Goal: Task Accomplishment & Management: Use online tool/utility

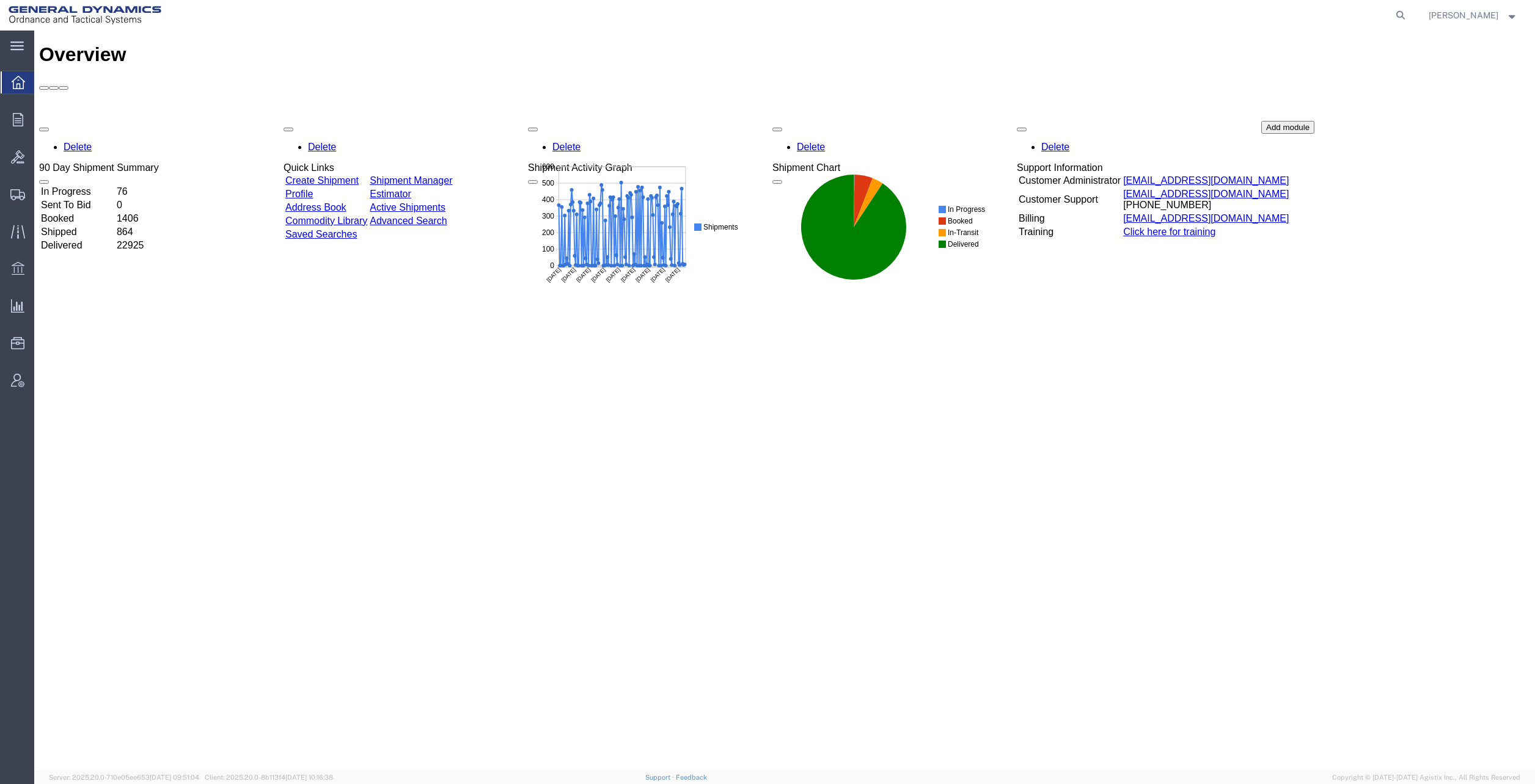
click at [17, 44] on icon at bounding box center [16, 46] width 13 height 9
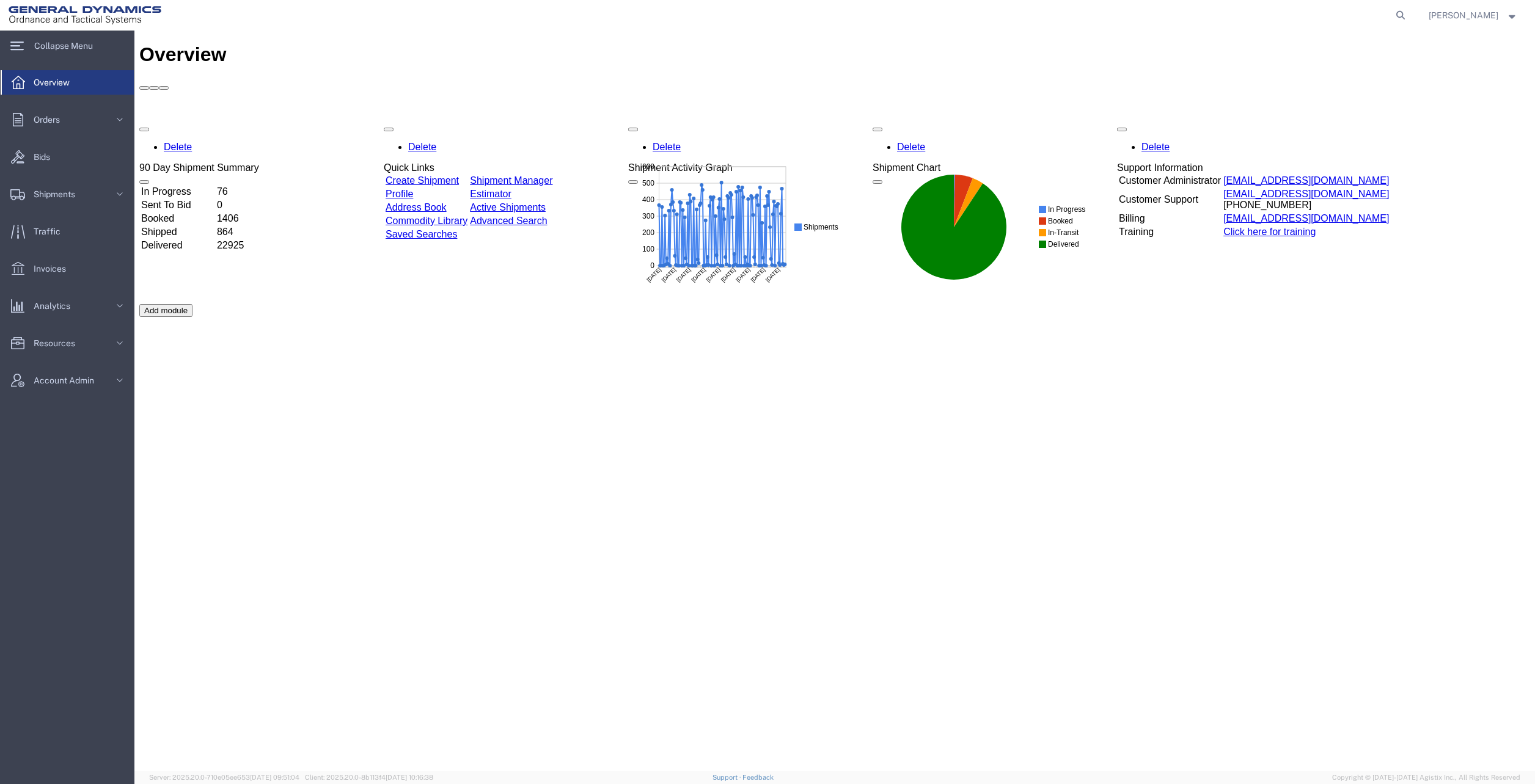
click at [118, 193] on icon at bounding box center [120, 194] width 12 height 12
click at [89, 215] on span "Shipment Manager" at bounding box center [68, 215] width 113 height 24
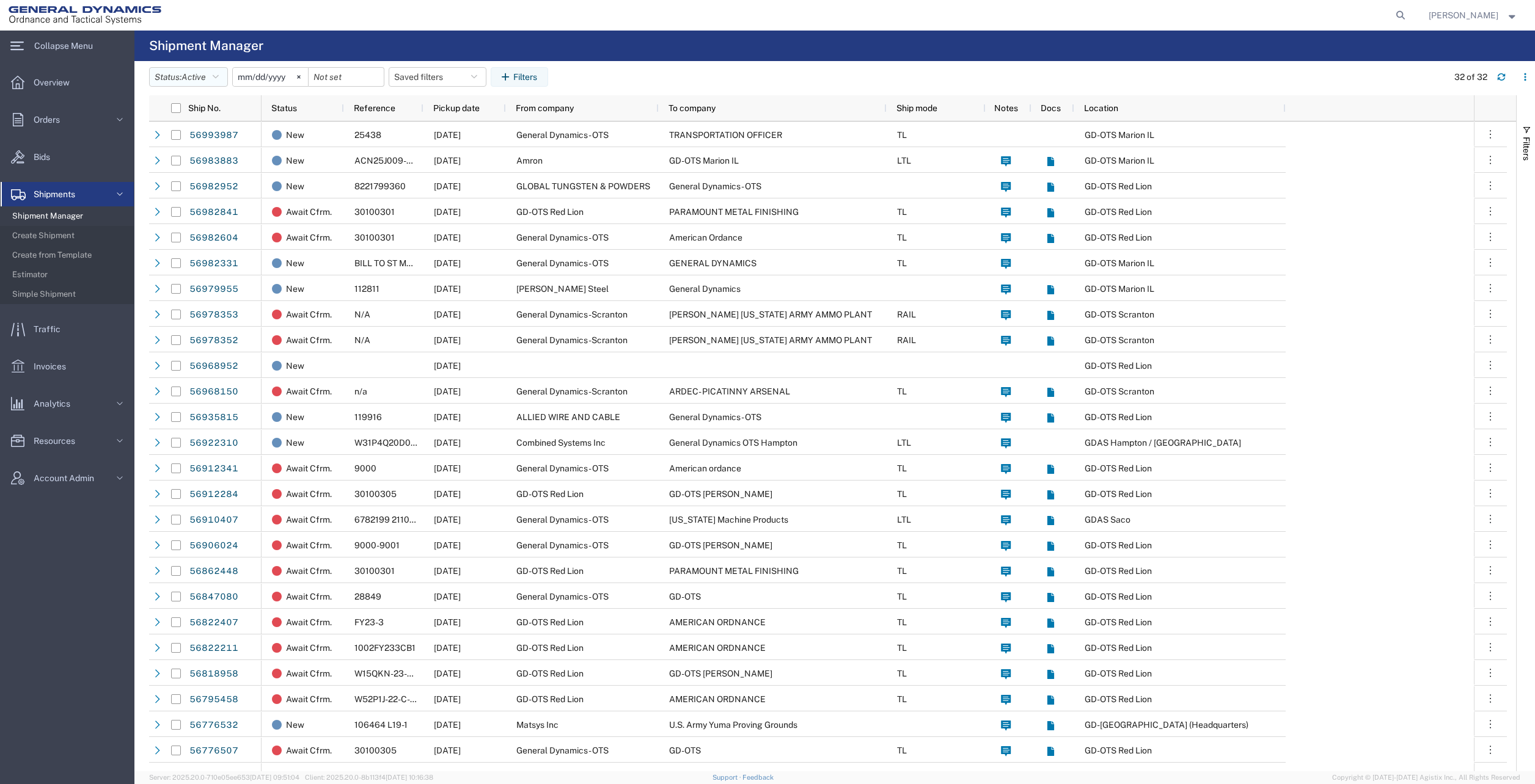
click at [219, 75] on icon "button" at bounding box center [216, 76] width 6 height 9
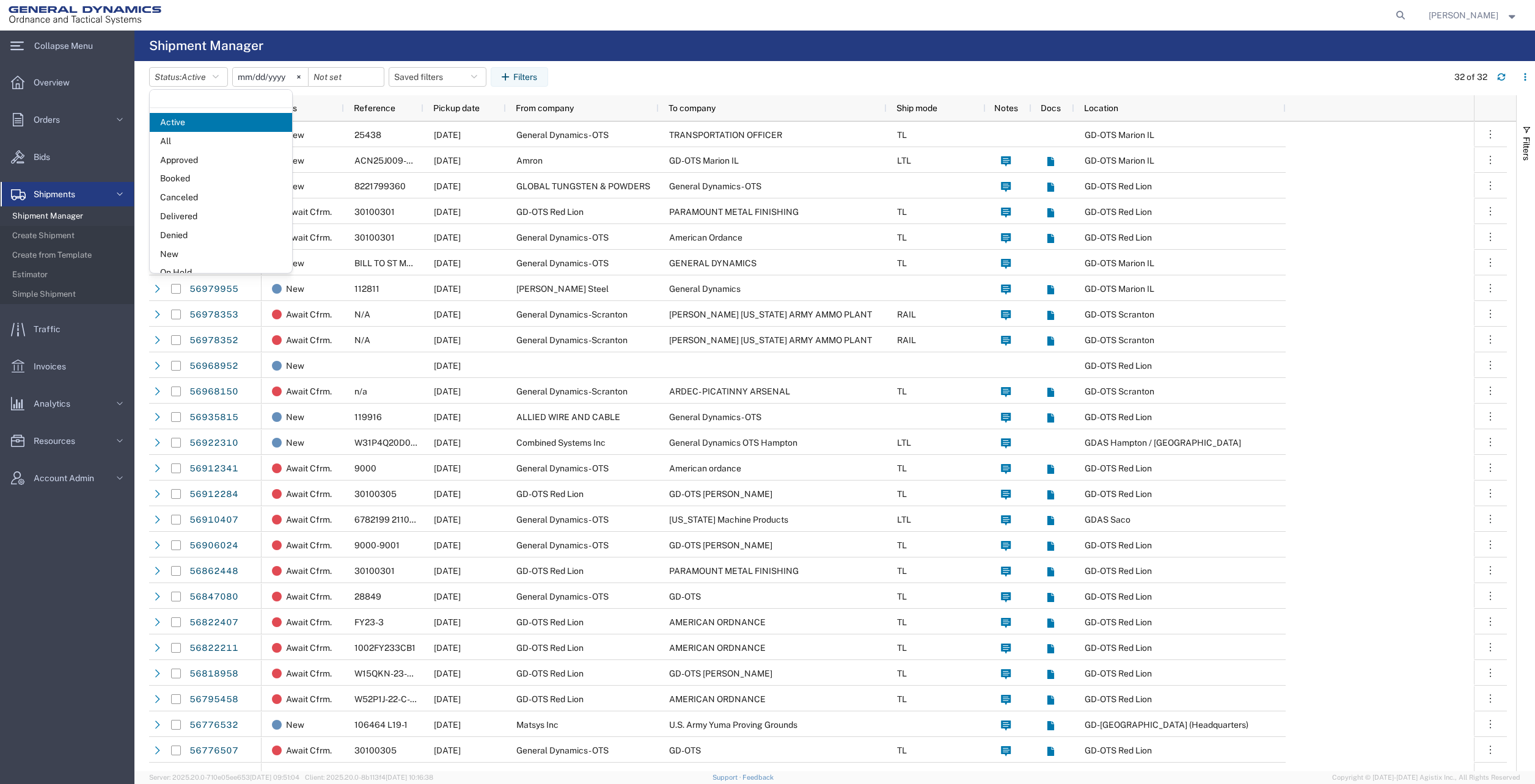
click at [183, 141] on span "All" at bounding box center [220, 142] width 142 height 19
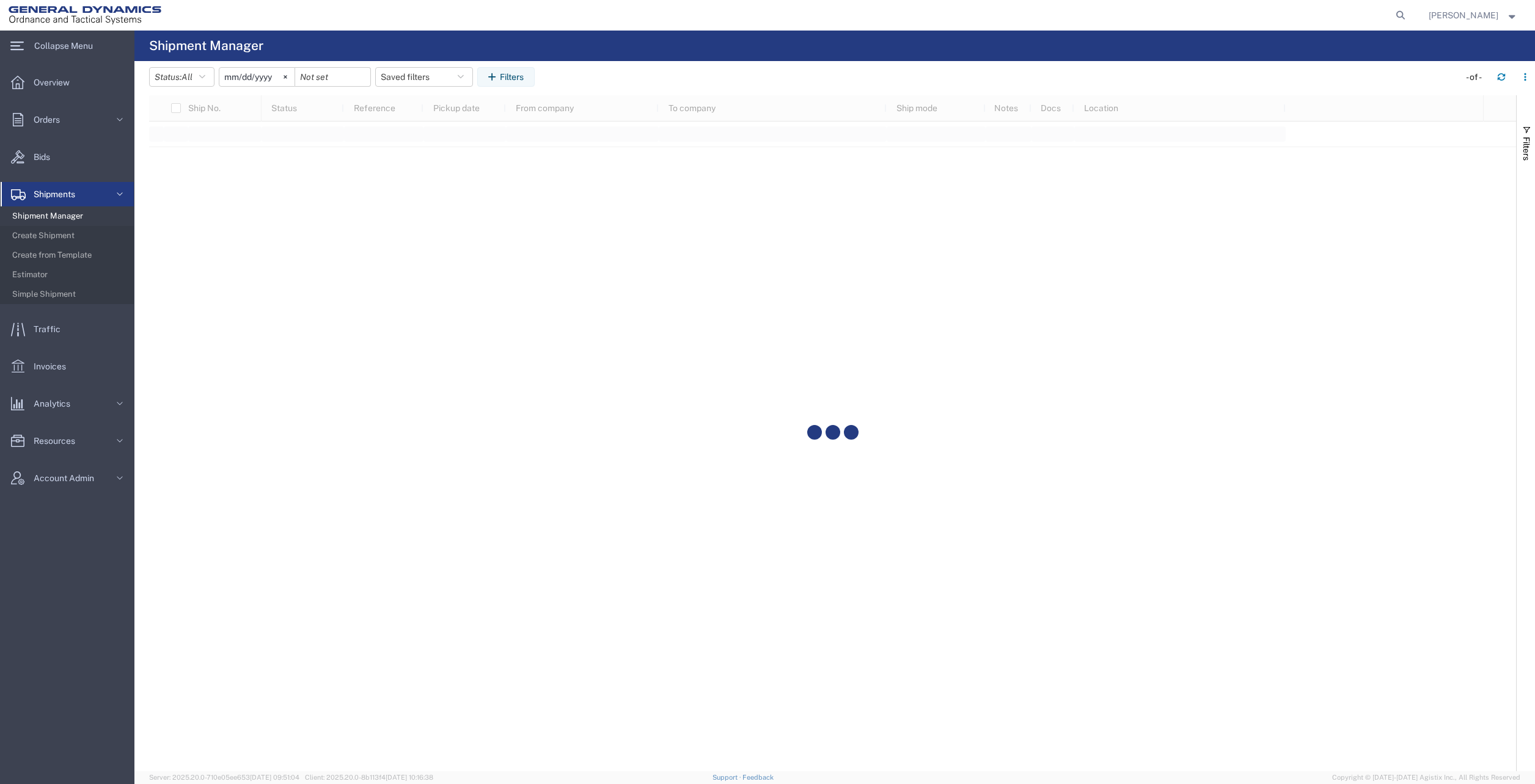
click at [266, 75] on input "[DATE]" at bounding box center [257, 77] width 75 height 19
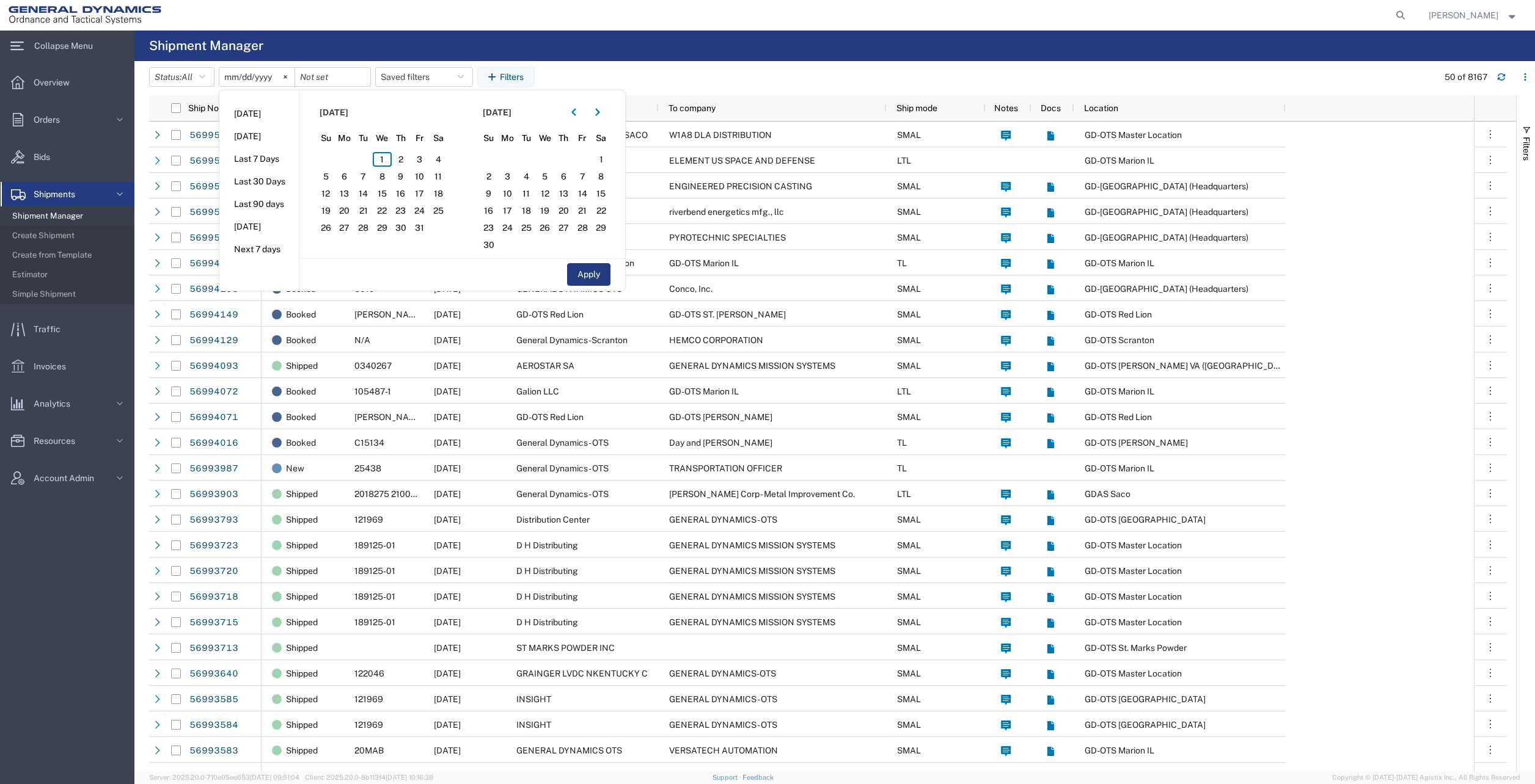
click at [577, 115] on icon "button" at bounding box center [573, 112] width 5 height 9
click at [576, 115] on icon "button" at bounding box center [573, 112] width 4 height 7
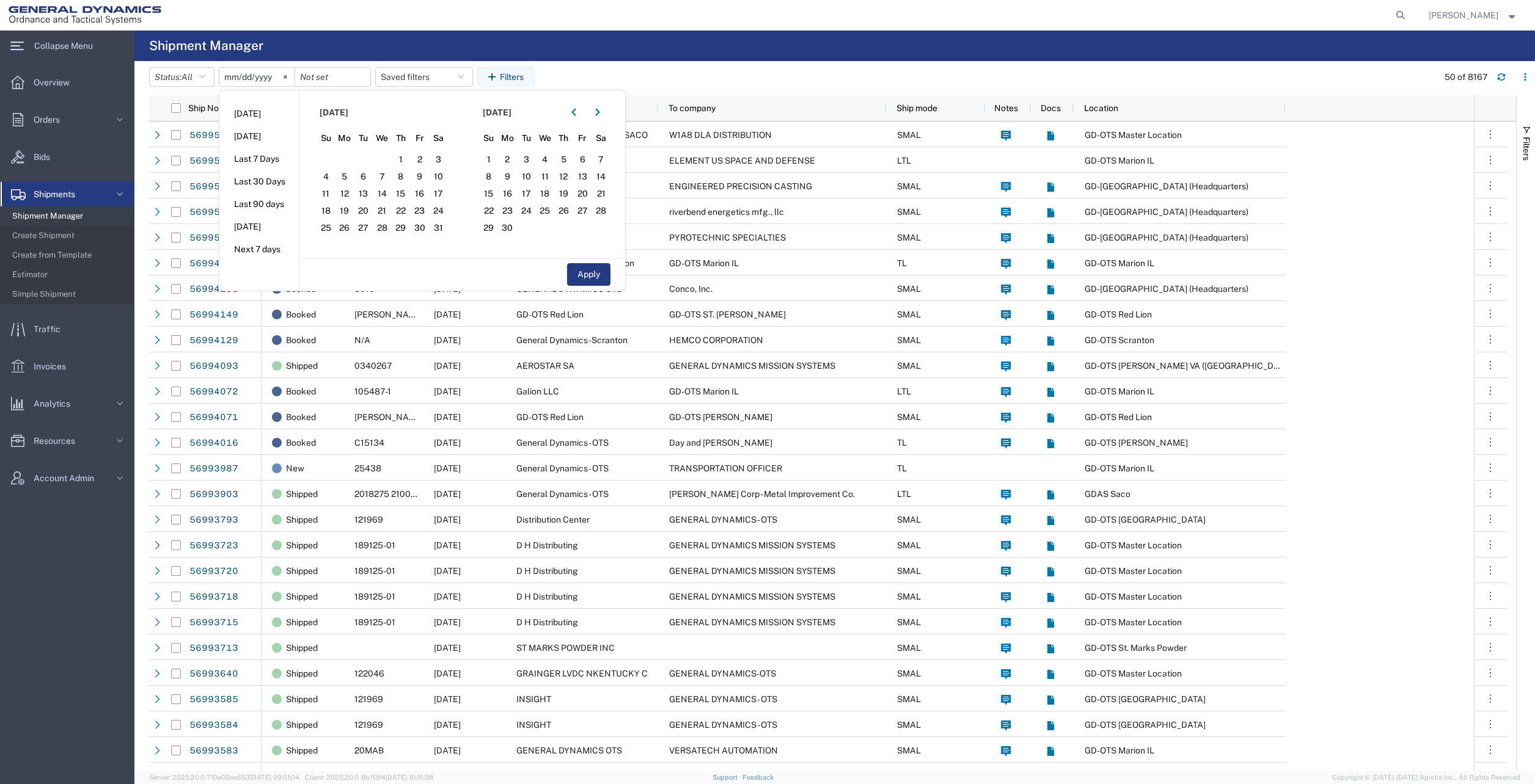
click at [576, 115] on icon "button" at bounding box center [573, 112] width 4 height 7
click at [373, 161] on span "1" at bounding box center [363, 159] width 19 height 15
click at [596, 273] on button "Apply" at bounding box center [589, 274] width 44 height 23
type input "[DATE]"
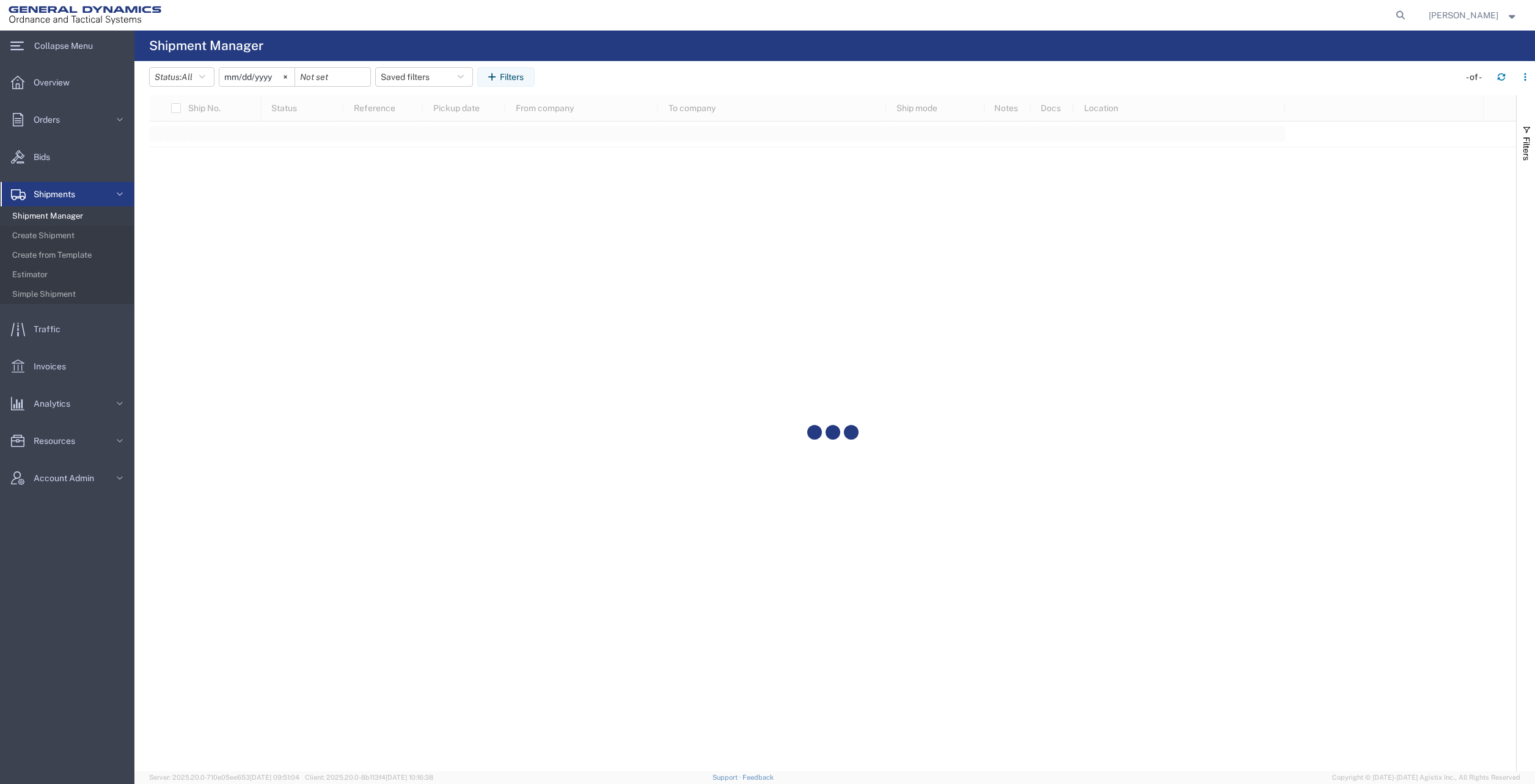
click at [520, 70] on button "Filters" at bounding box center [506, 76] width 58 height 19
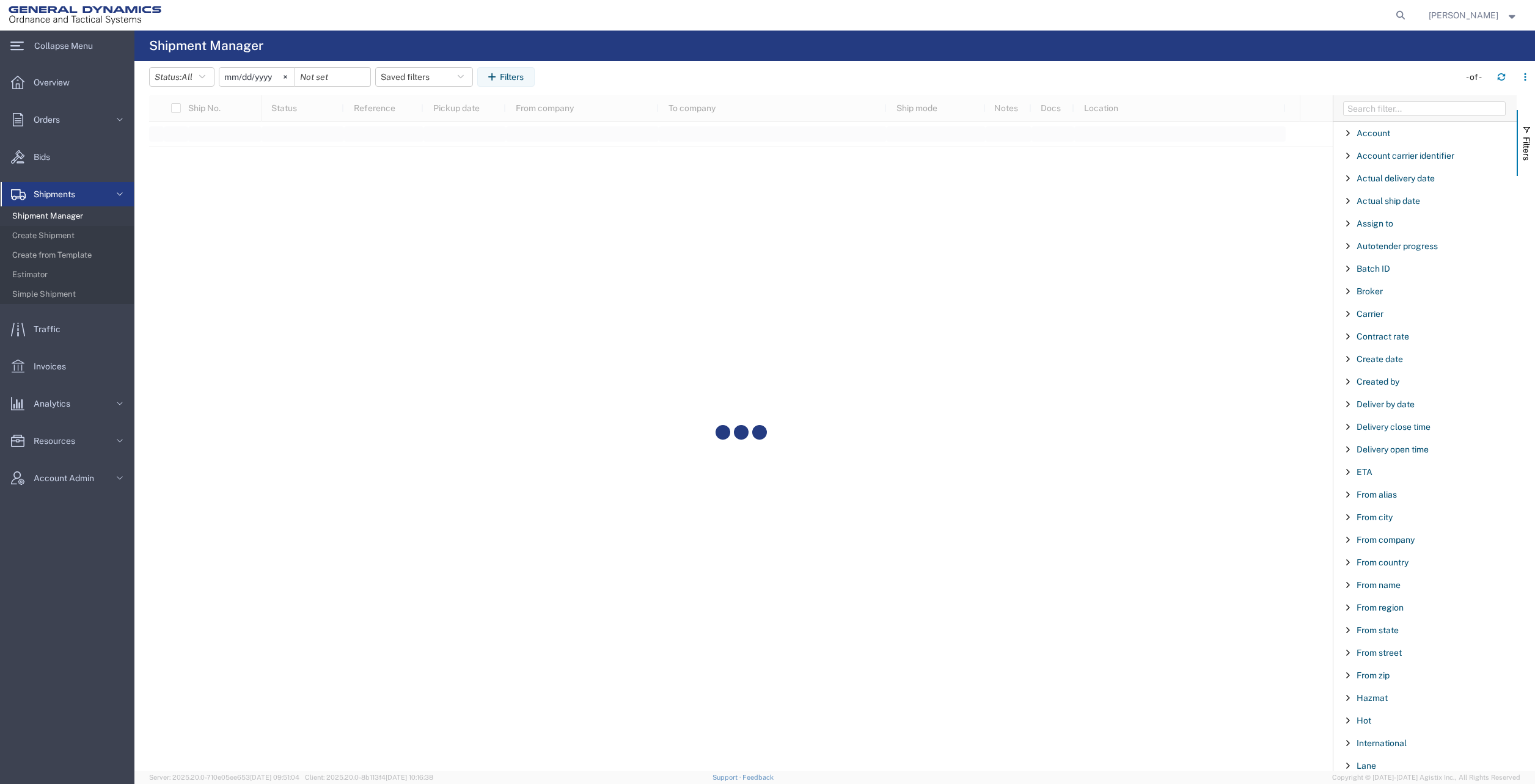
click at [1390, 519] on span "From city" at bounding box center [1374, 517] width 36 height 10
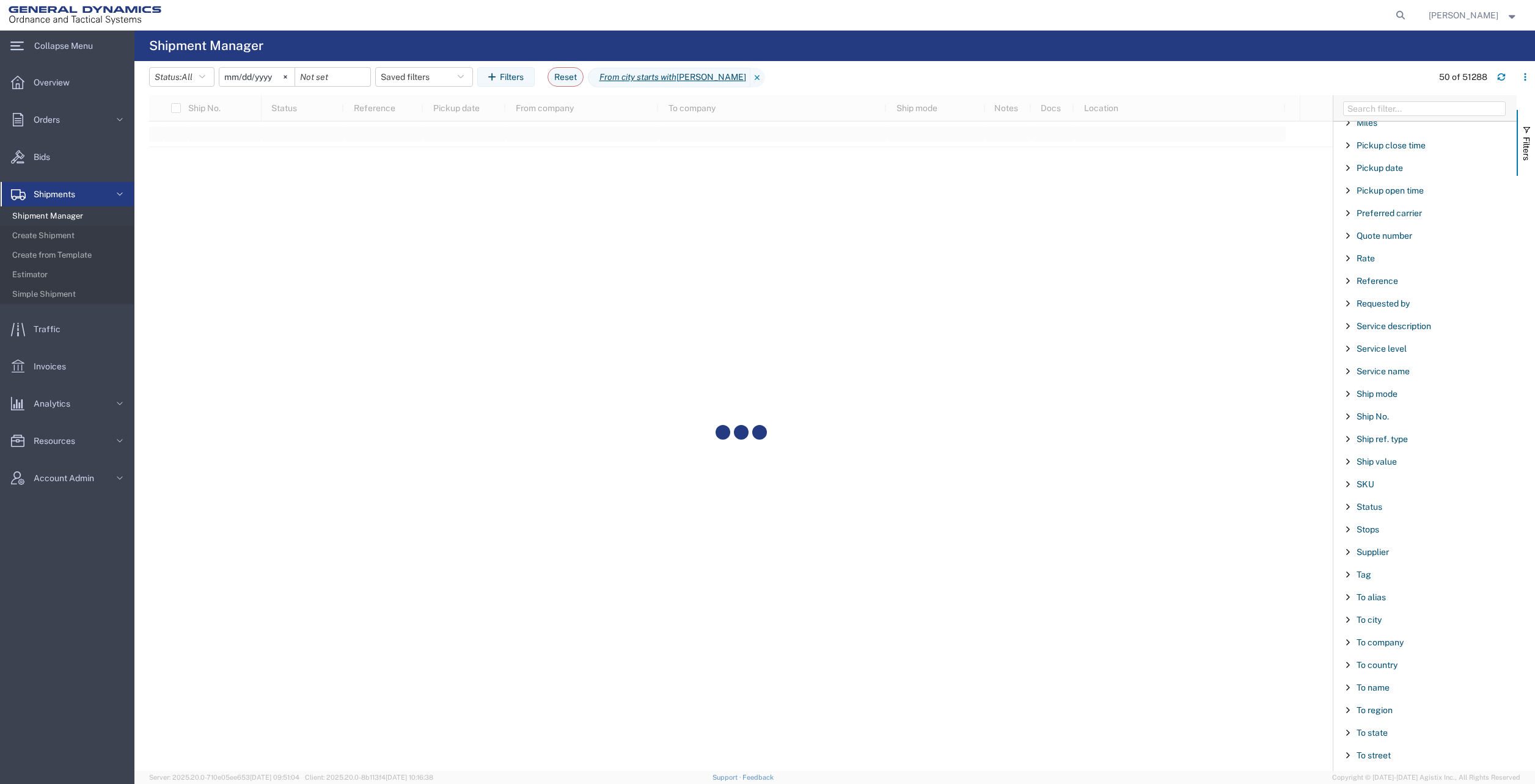
scroll to position [855, 0]
type input "[PERSON_NAME]"
click at [1380, 613] on span "To city" at bounding box center [1369, 613] width 25 height 10
type input "red lion"
click at [258, 77] on input "[DATE]" at bounding box center [257, 77] width 75 height 19
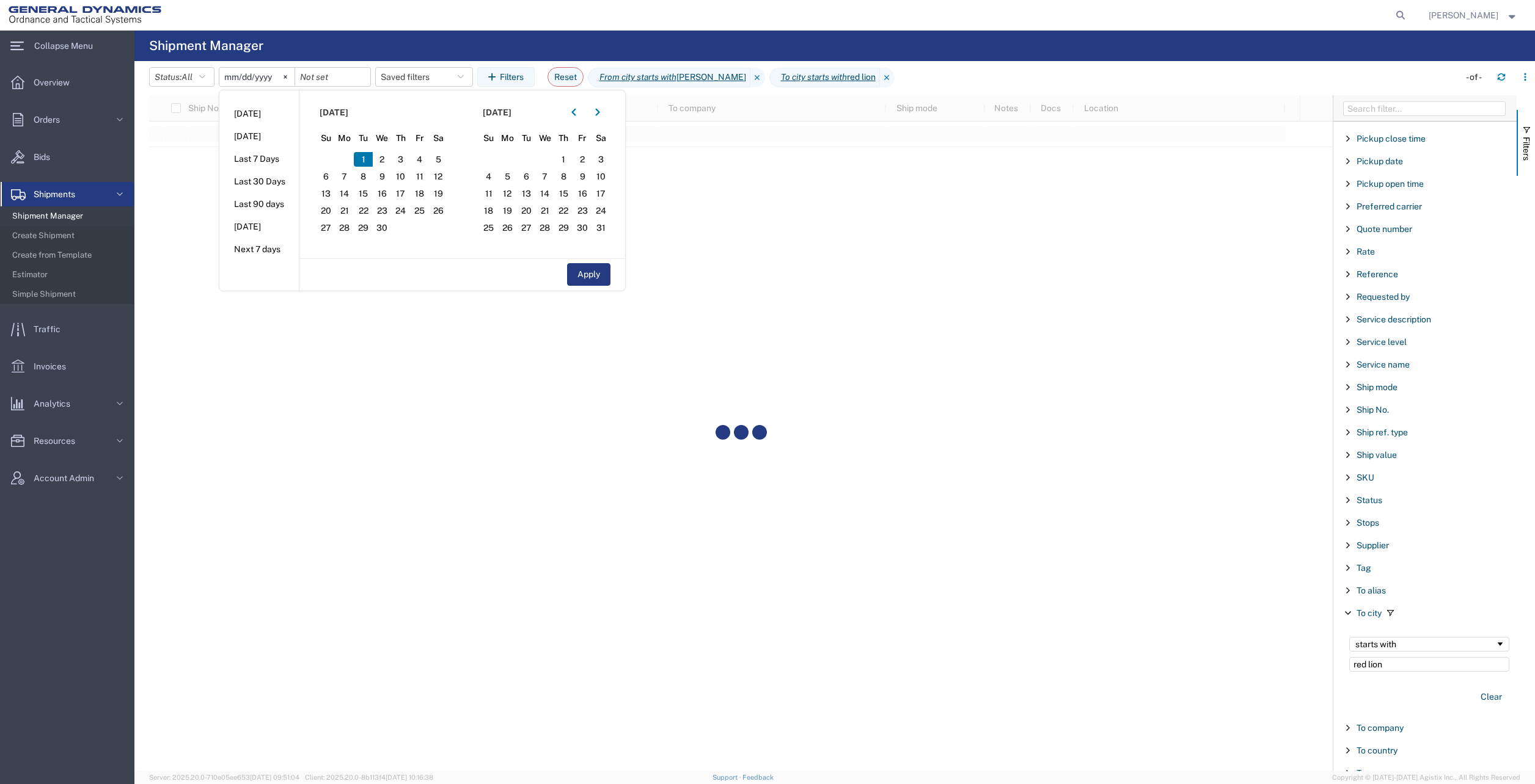
click at [599, 108] on icon "button" at bounding box center [598, 112] width 5 height 9
click at [529, 158] on span "1" at bounding box center [526, 159] width 19 height 15
click at [587, 271] on button "Apply" at bounding box center [589, 274] width 44 height 23
type input "[DATE]"
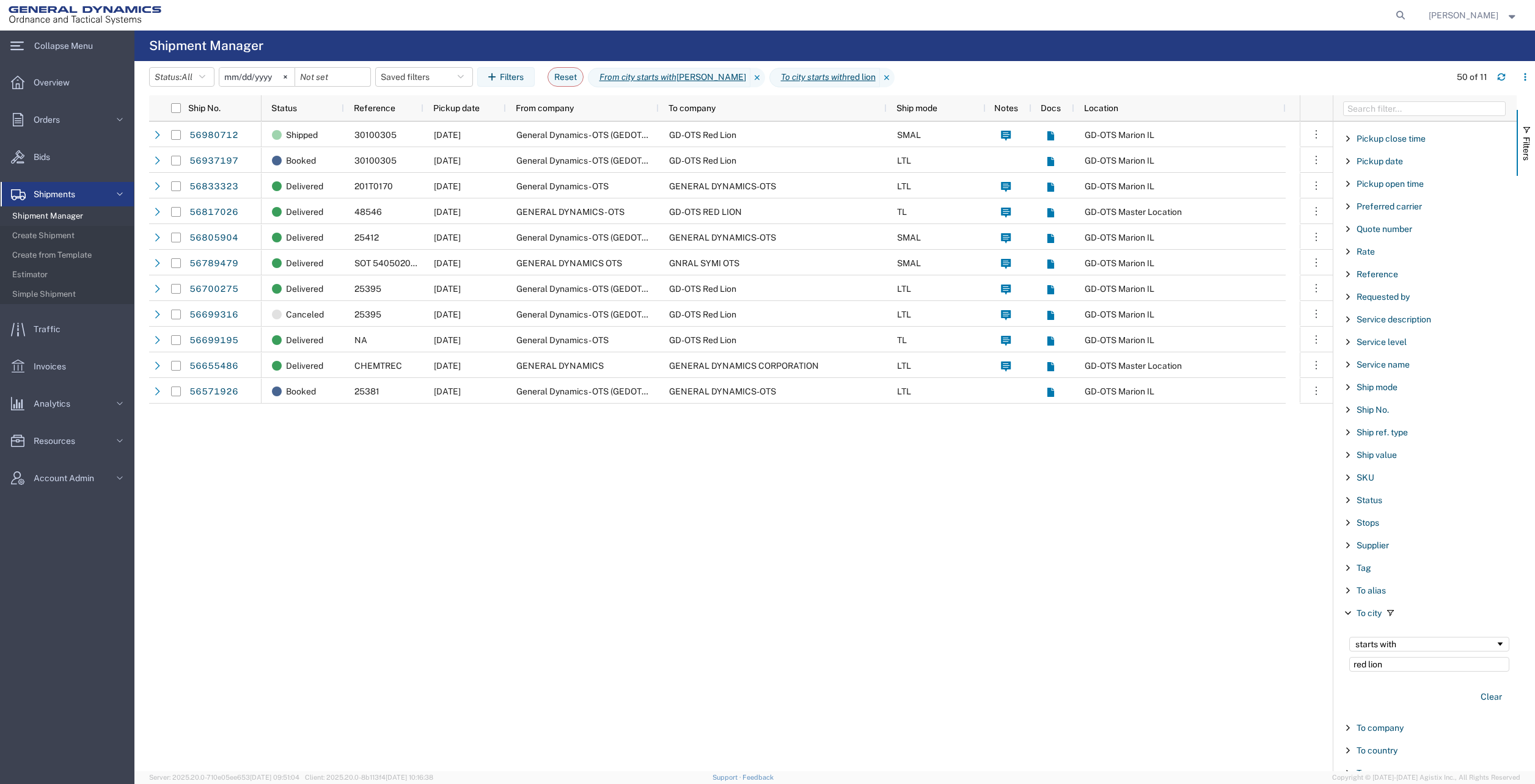
click at [1409, 19] on icon at bounding box center [1400, 16] width 17 height 17
click at [1254, 12] on input "search" at bounding box center [1205, 16] width 371 height 30
type input "56699195"
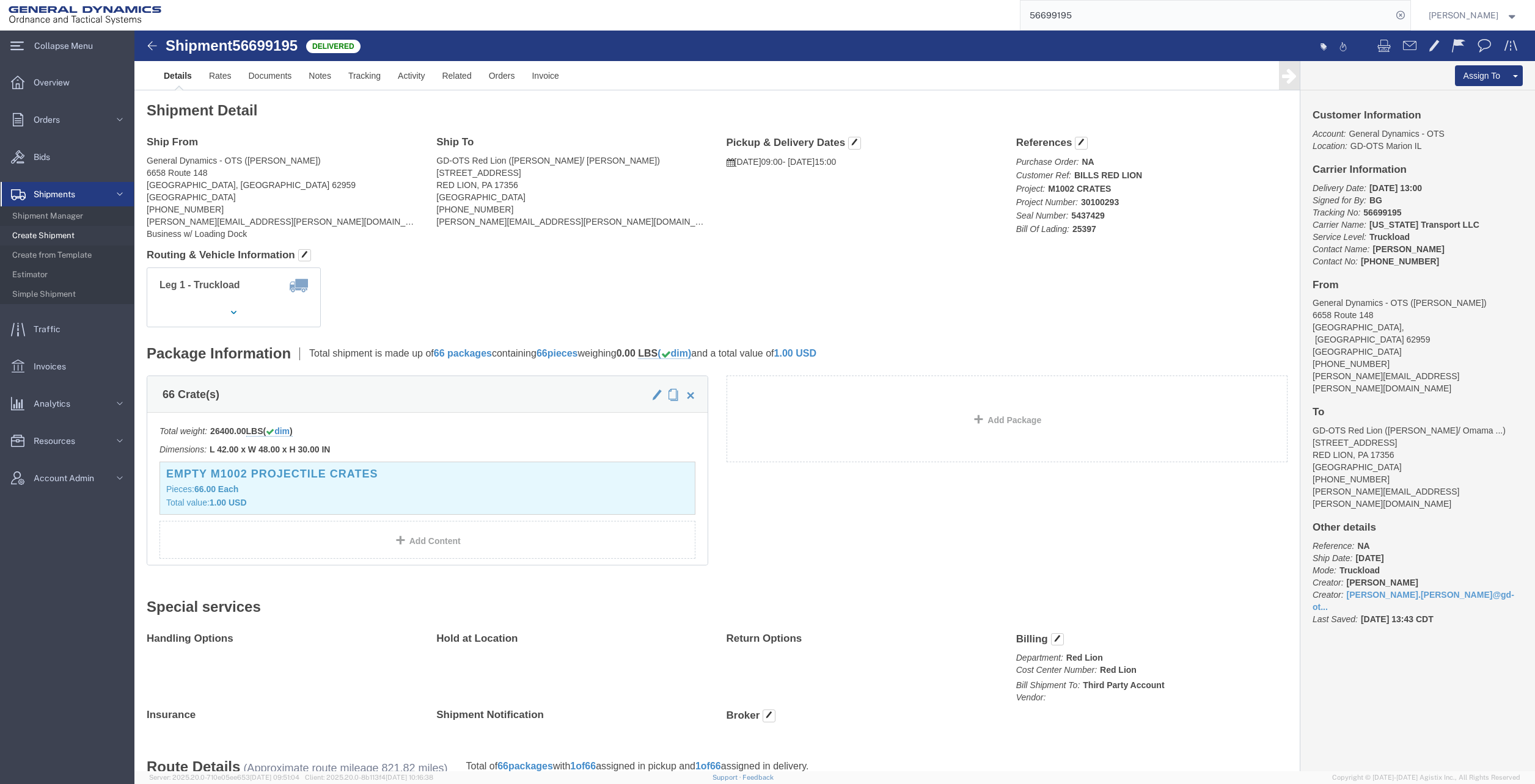
click link "Clone Shipment"
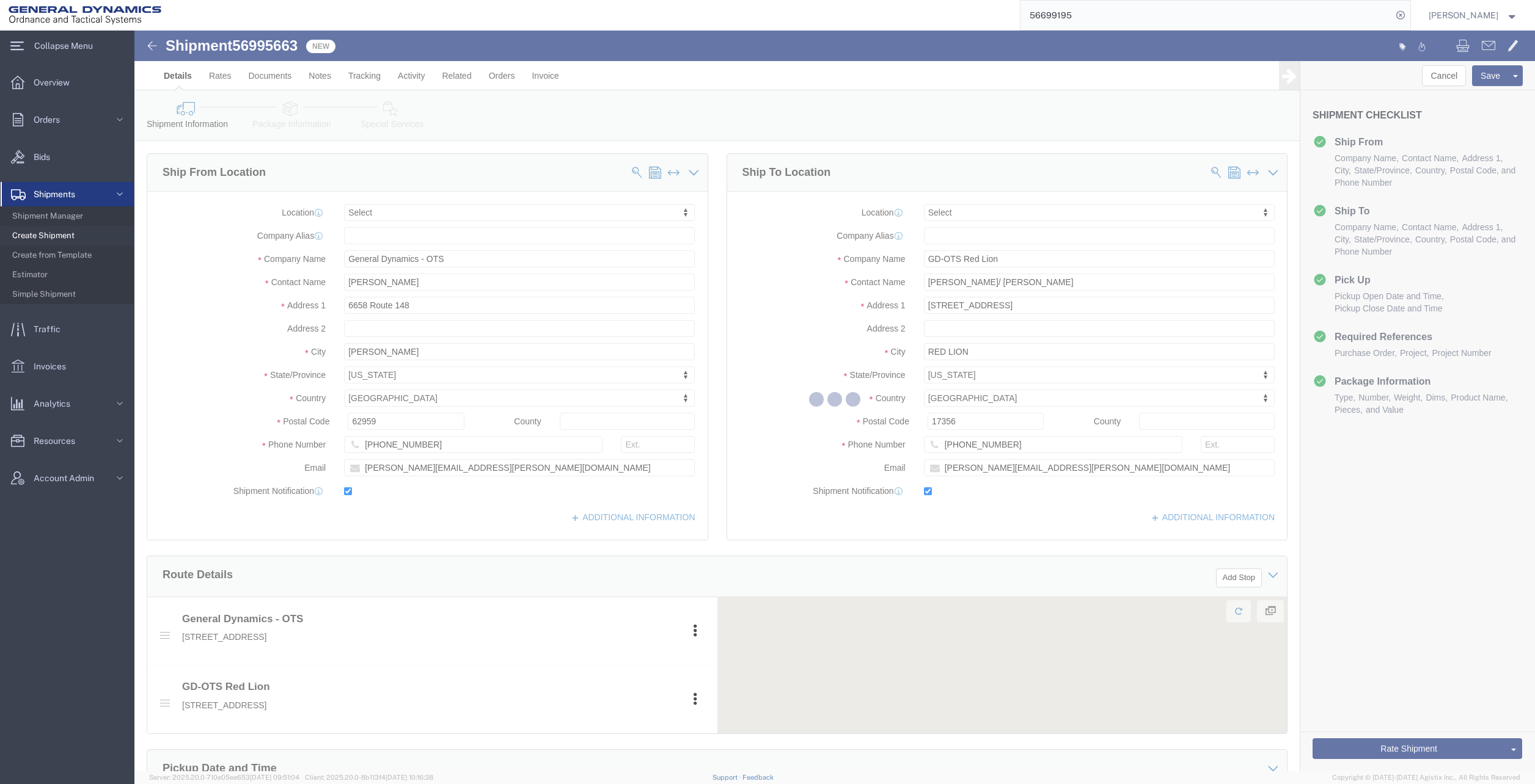
select select
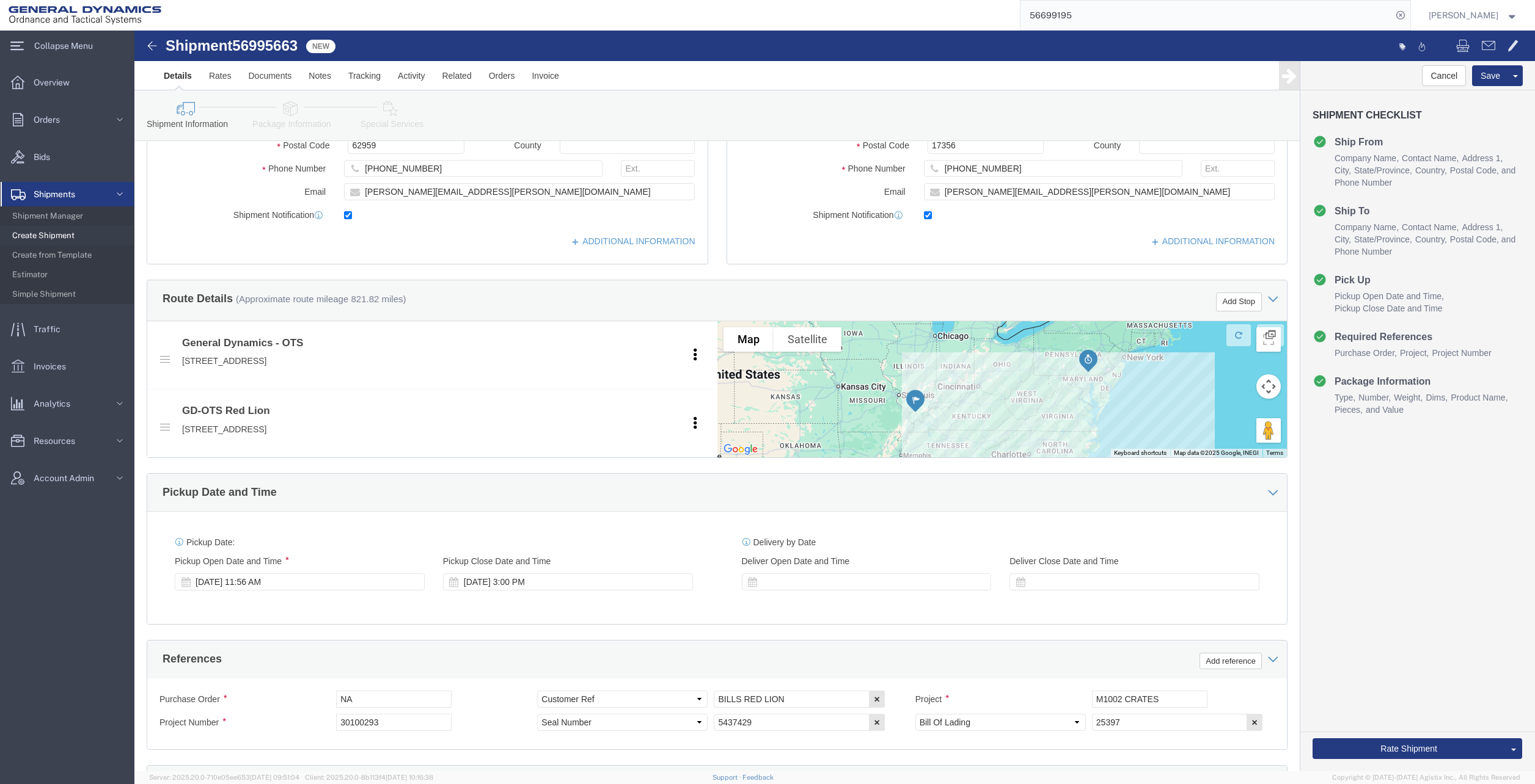
scroll to position [488, 0]
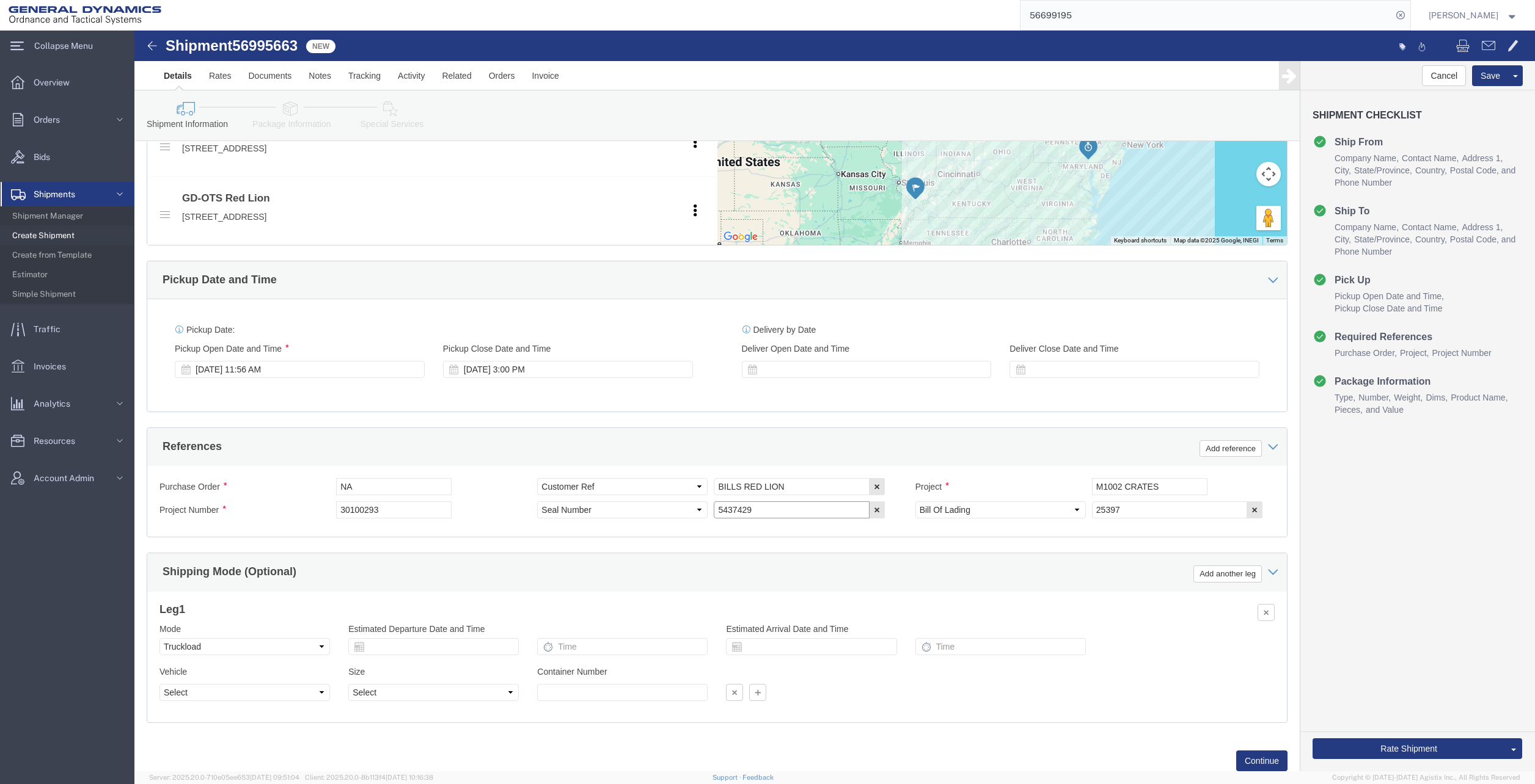
drag, startPoint x: 626, startPoint y: 475, endPoint x: 530, endPoint y: 477, distance: 96.0
click div "Select Account Type Activity ID Airline Appointment Number ASN Batch Request # …"
drag, startPoint x: 1008, startPoint y: 482, endPoint x: 912, endPoint y: 477, distance: 96.1
click div "Select Account Type Activity ID Airline Appointment Number ASN Batch Request # …"
type input "1"
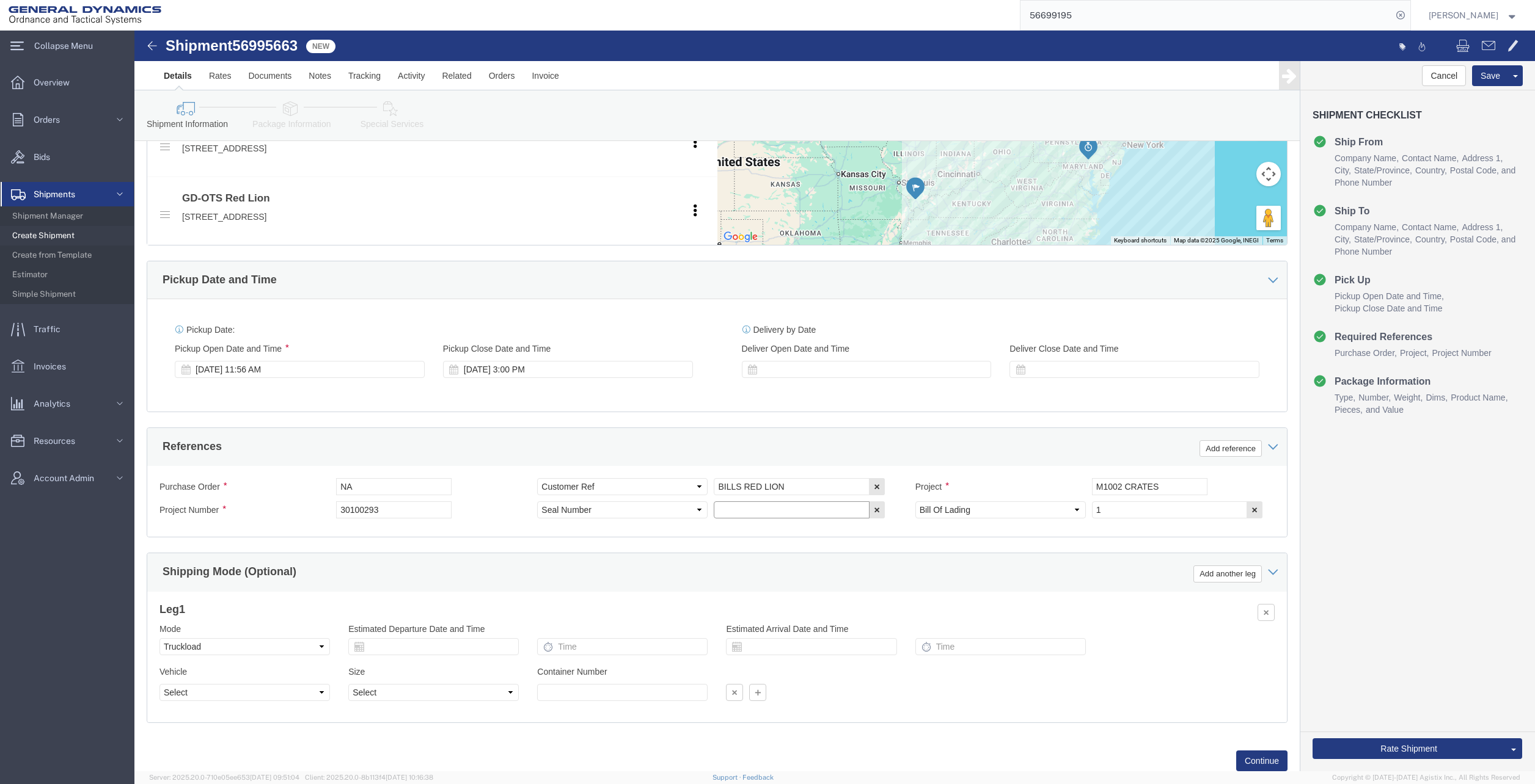
click input "text"
type input "1"
click div "Project"
click input "M1002 CRATES"
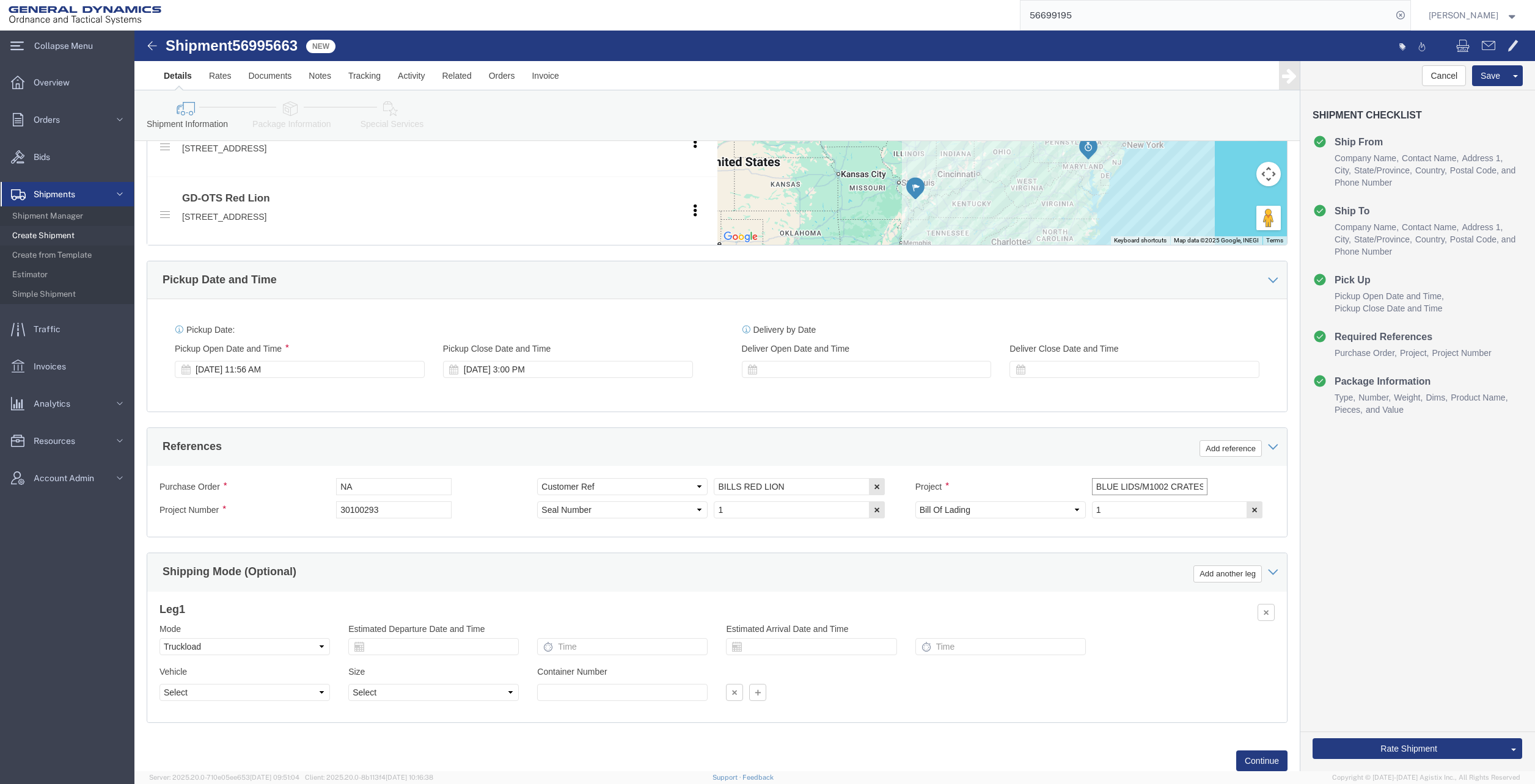
type input "BLUE LIDS/M1002 CRATES"
click button "Continue"
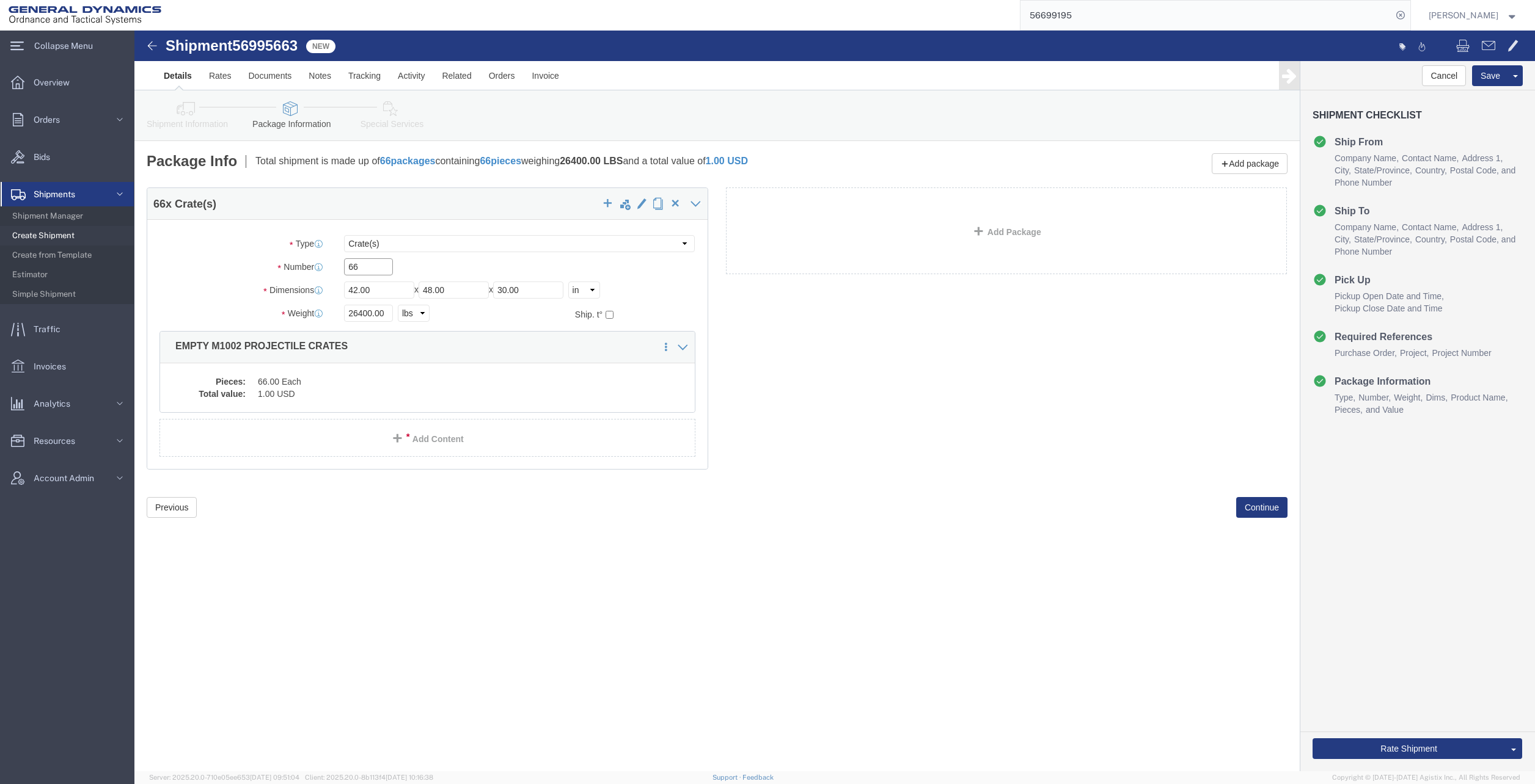
click input "66"
type input "46"
click input "26400.00"
type input "18400.00"
click div "Pieces: 66.00 Each Total value: 1.00 USD"
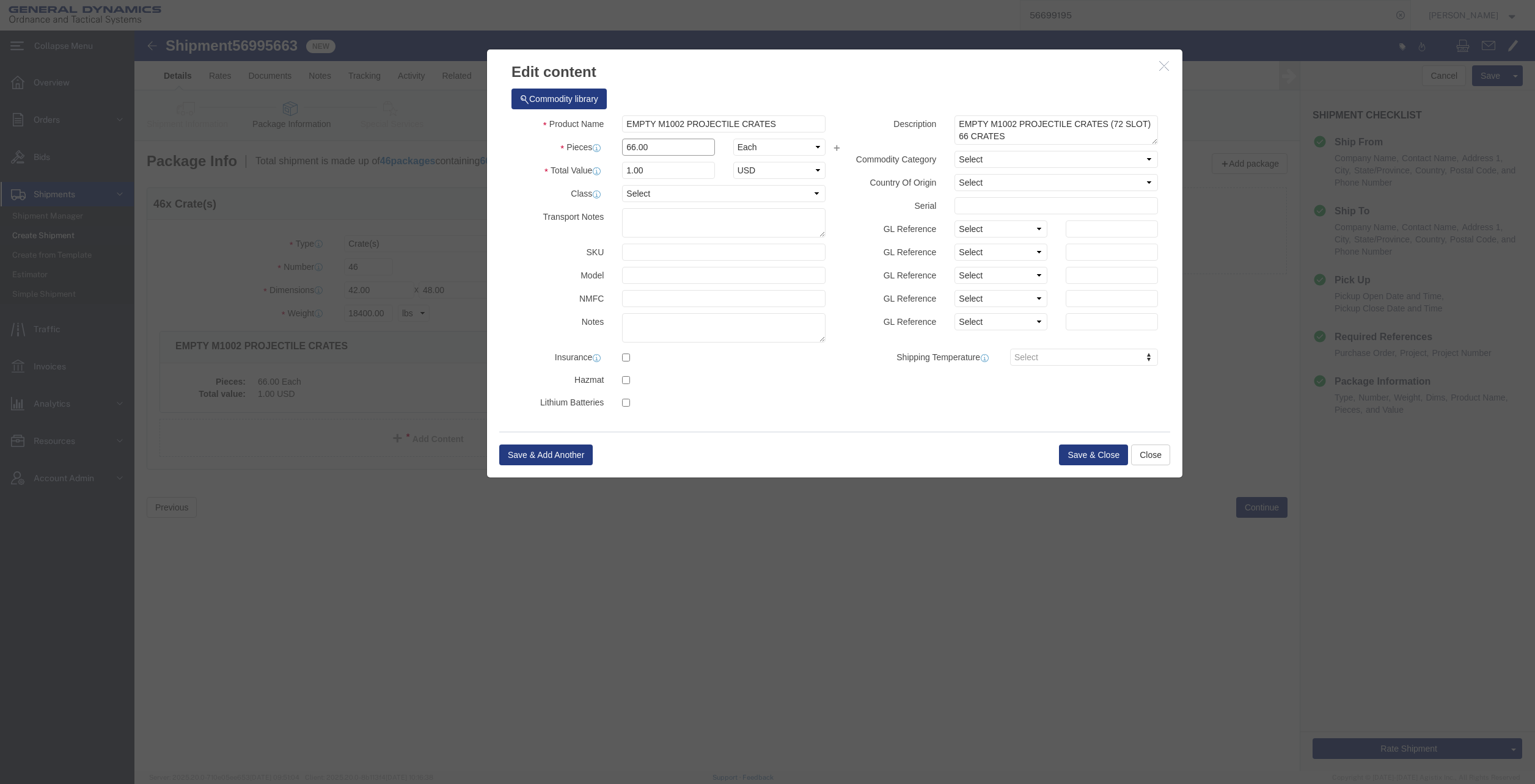
click input "66.00"
type input "46.00"
type input "0.7"
click textarea "EMPTY M1002 PROJECTILE CRATES (72 SLOT) 66 CRATES"
type textarea "EMPTY M1002 PROJECTILE CRATES (72 SLOT) 46 CRATES"
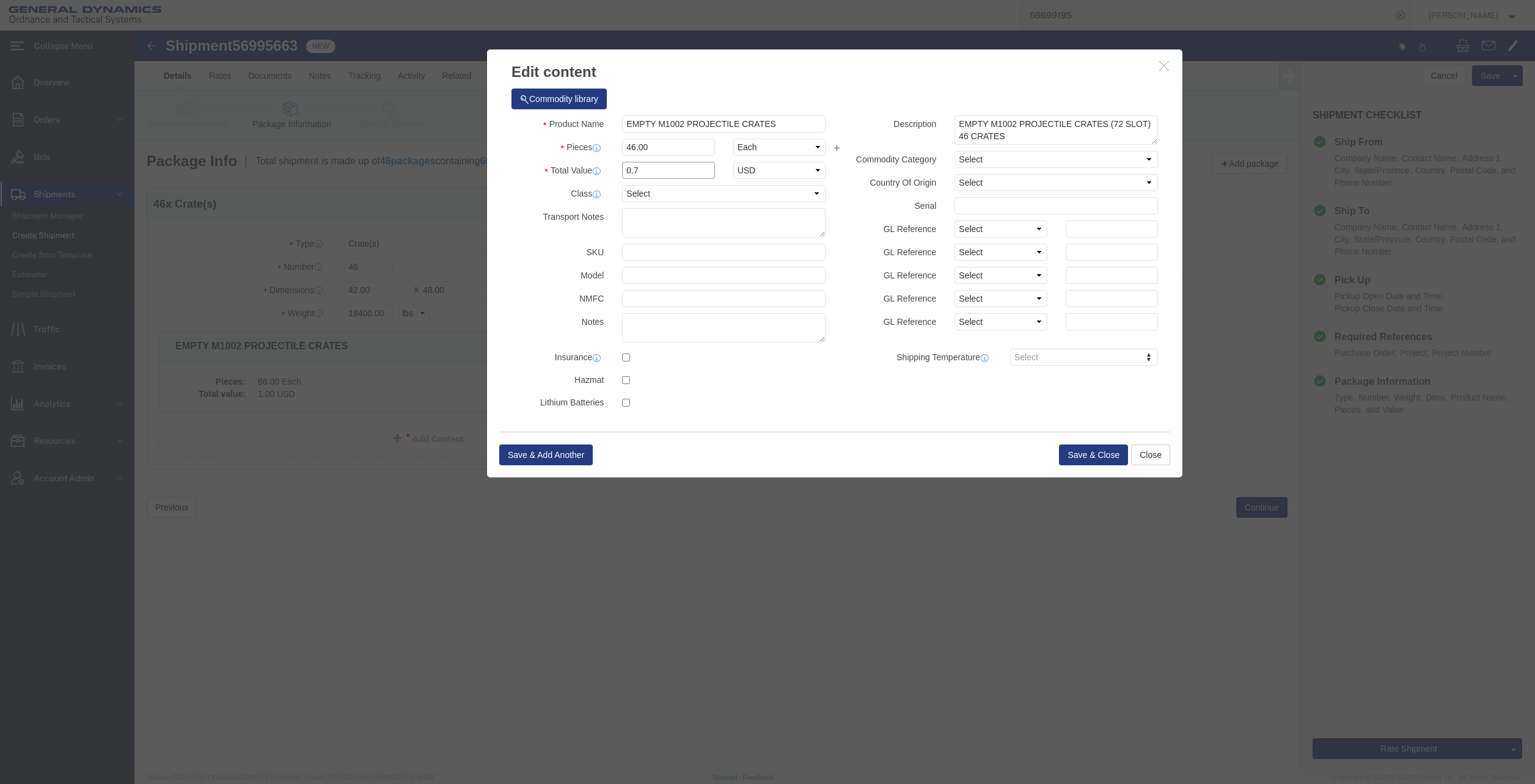
drag, startPoint x: 534, startPoint y: 137, endPoint x: 394, endPoint y: 143, distance: 140.1
click div "Total Value 0.7 Select ADP AED AFN ALL AMD AOA ARS ATS AUD AWG AZN BAM BBD BDT …"
type input "1.00"
click button "Save & Close"
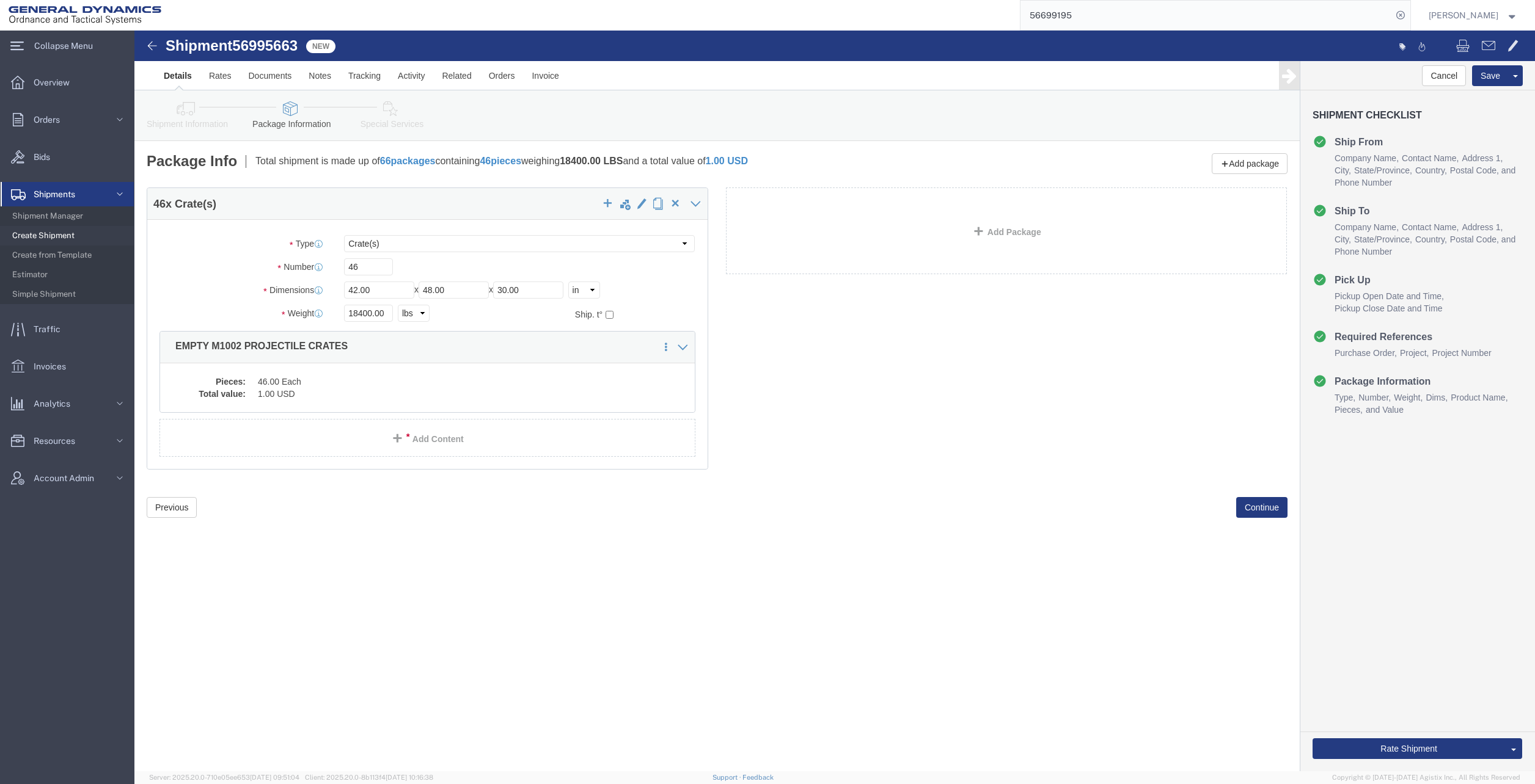
click link "Add Package"
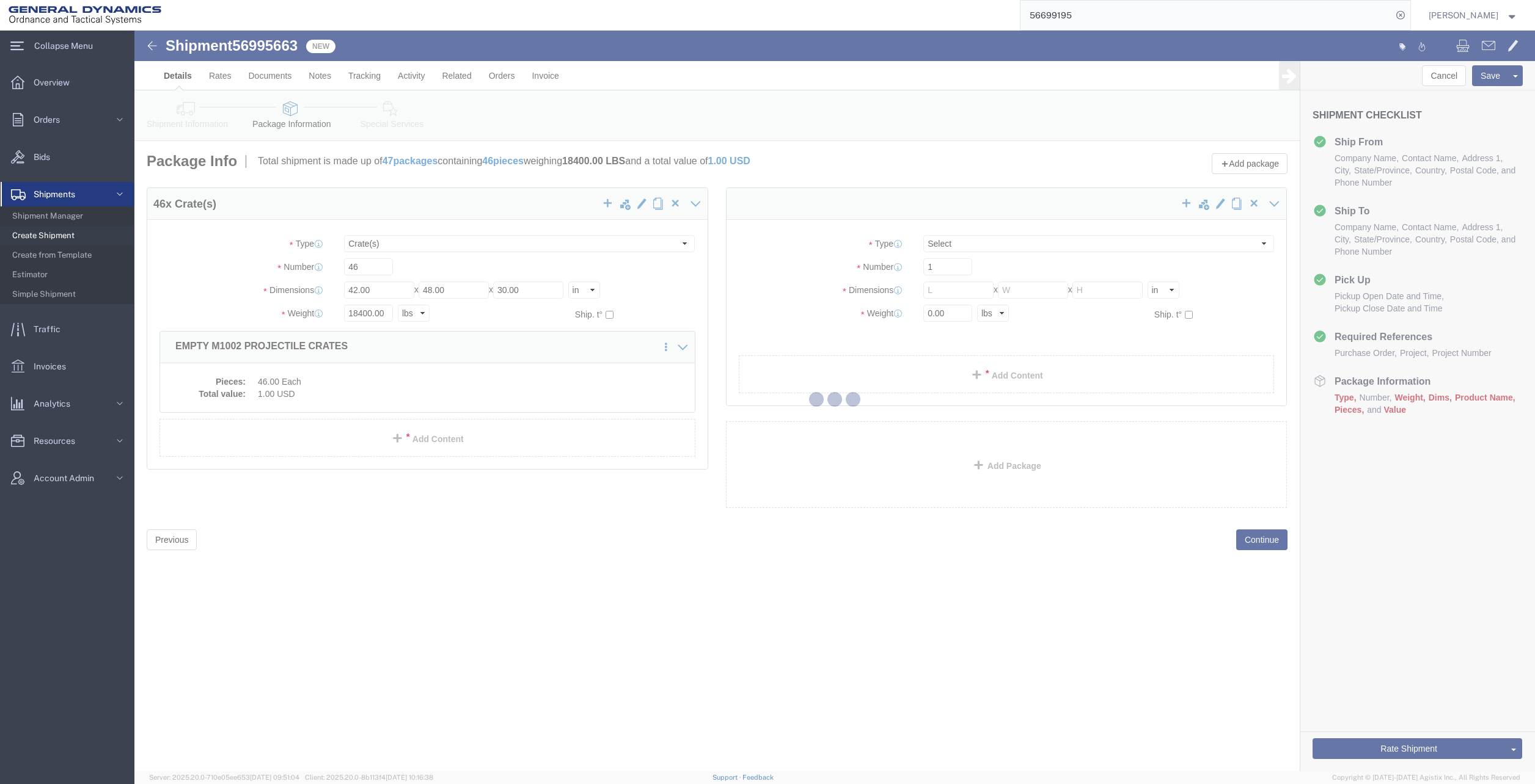
select select "CRAT"
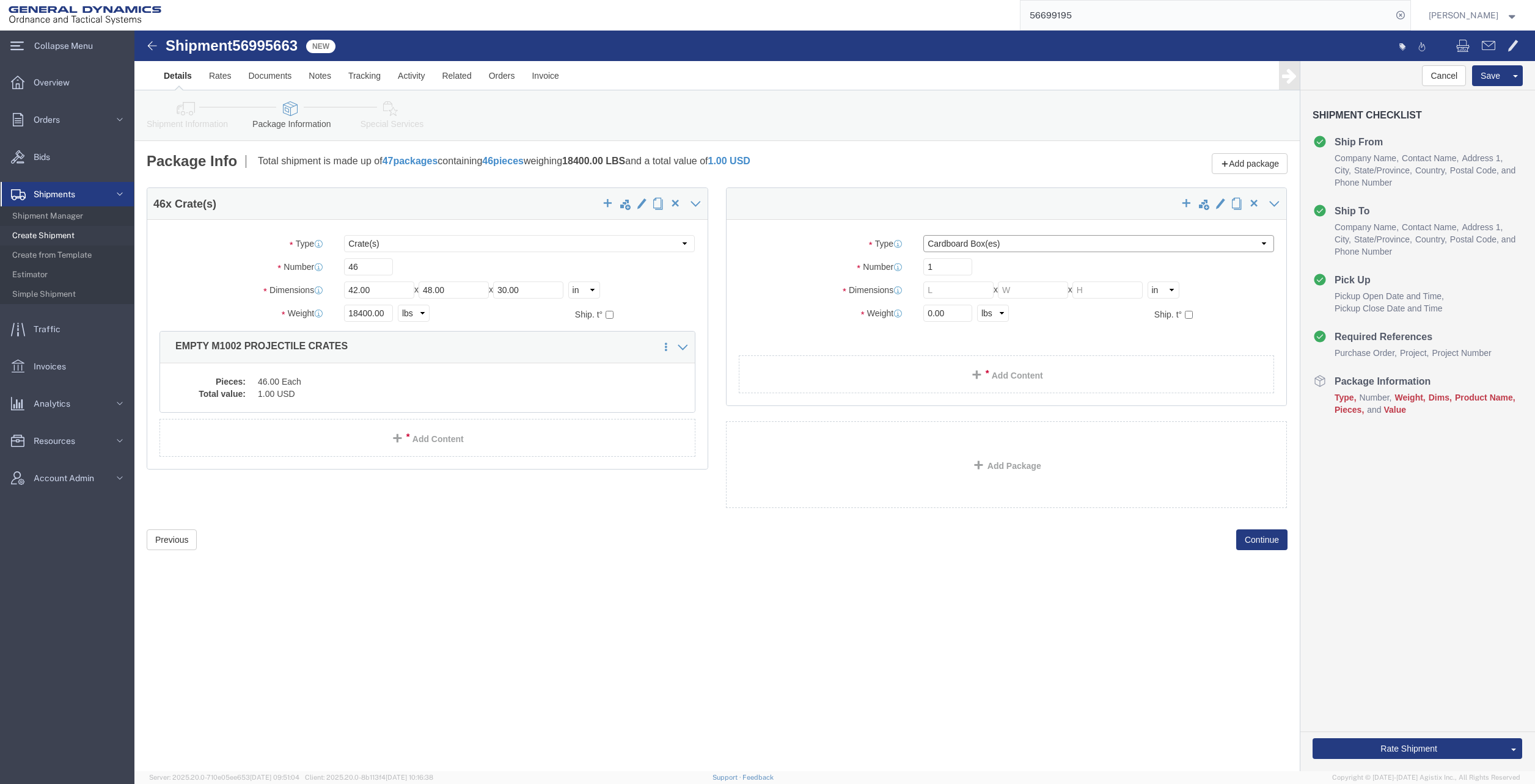
click select "Select Bale(s) Basket(s) Bolt(s) Bottle(s) Buckets Bulk Bundle(s) Can(s) Cardbo…"
select select "CRAT"
click select "Select Bale(s) Basket(s) Bolt(s) Bottle(s) Buckets Bulk Bundle(s) Can(s) Cardbo…"
click input "text"
type input "42"
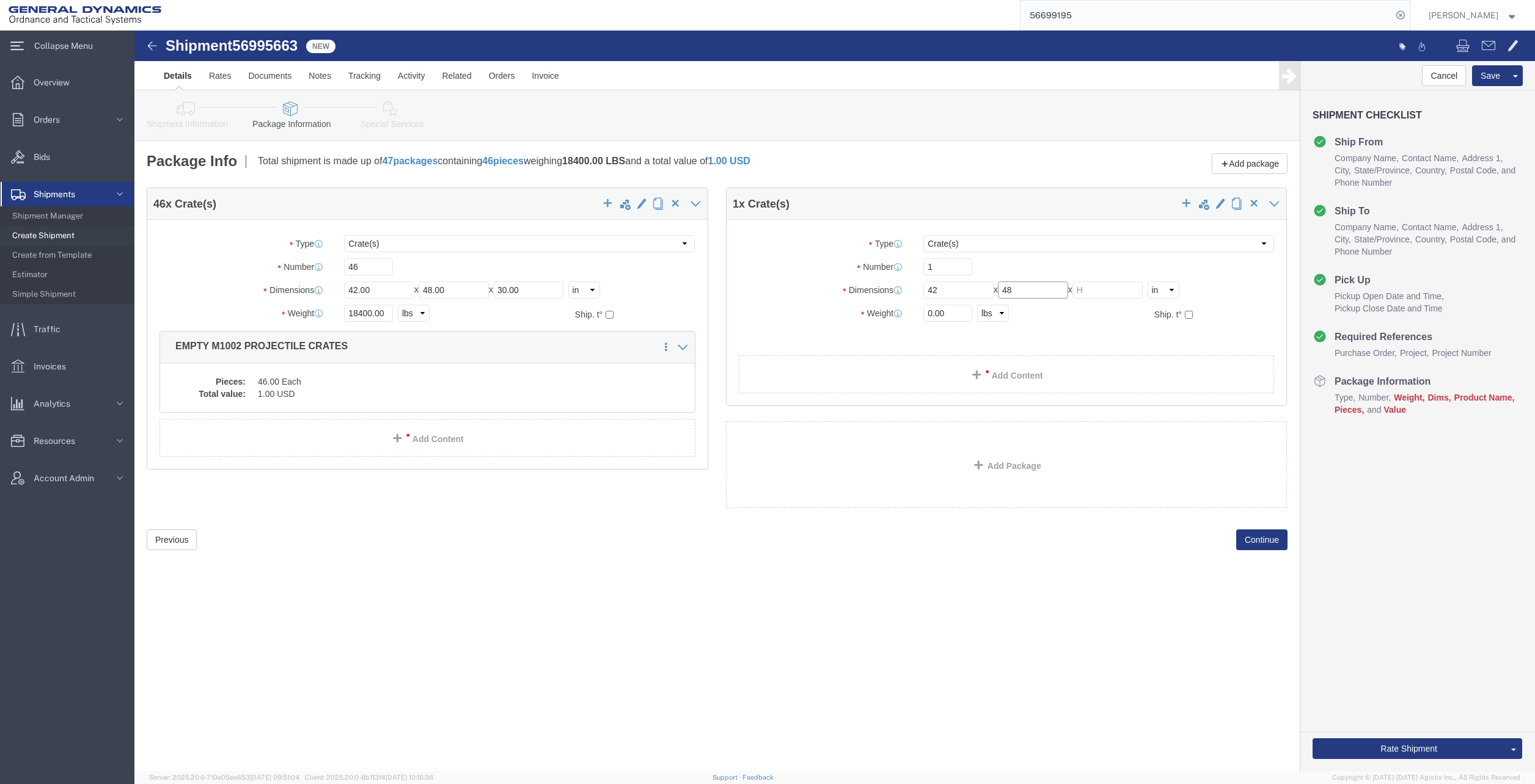
type input "48"
type input "30"
click input "0.00"
click input "1"
type input "20"
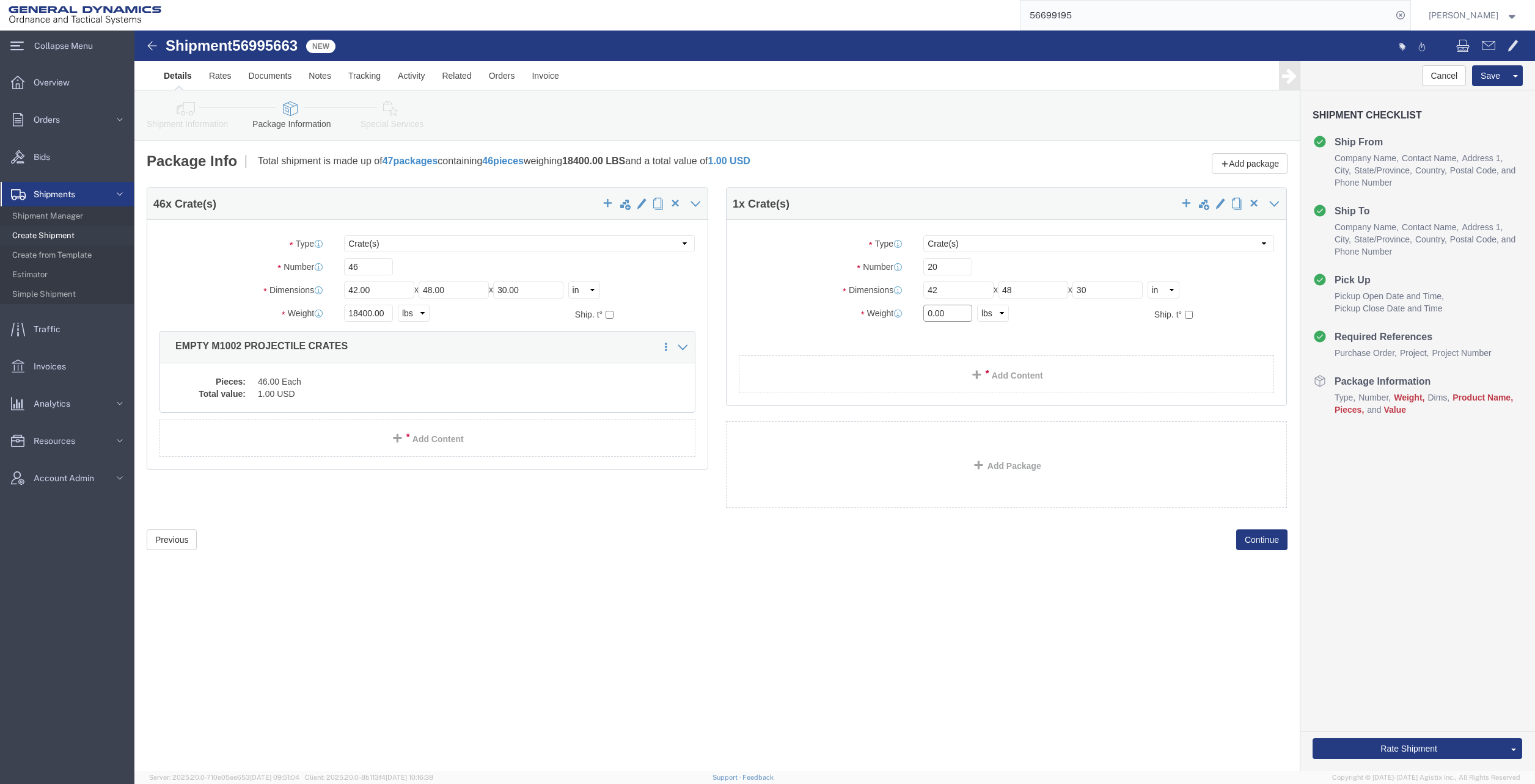
click input "0.00"
type input "9000.00"
click link "Add Content"
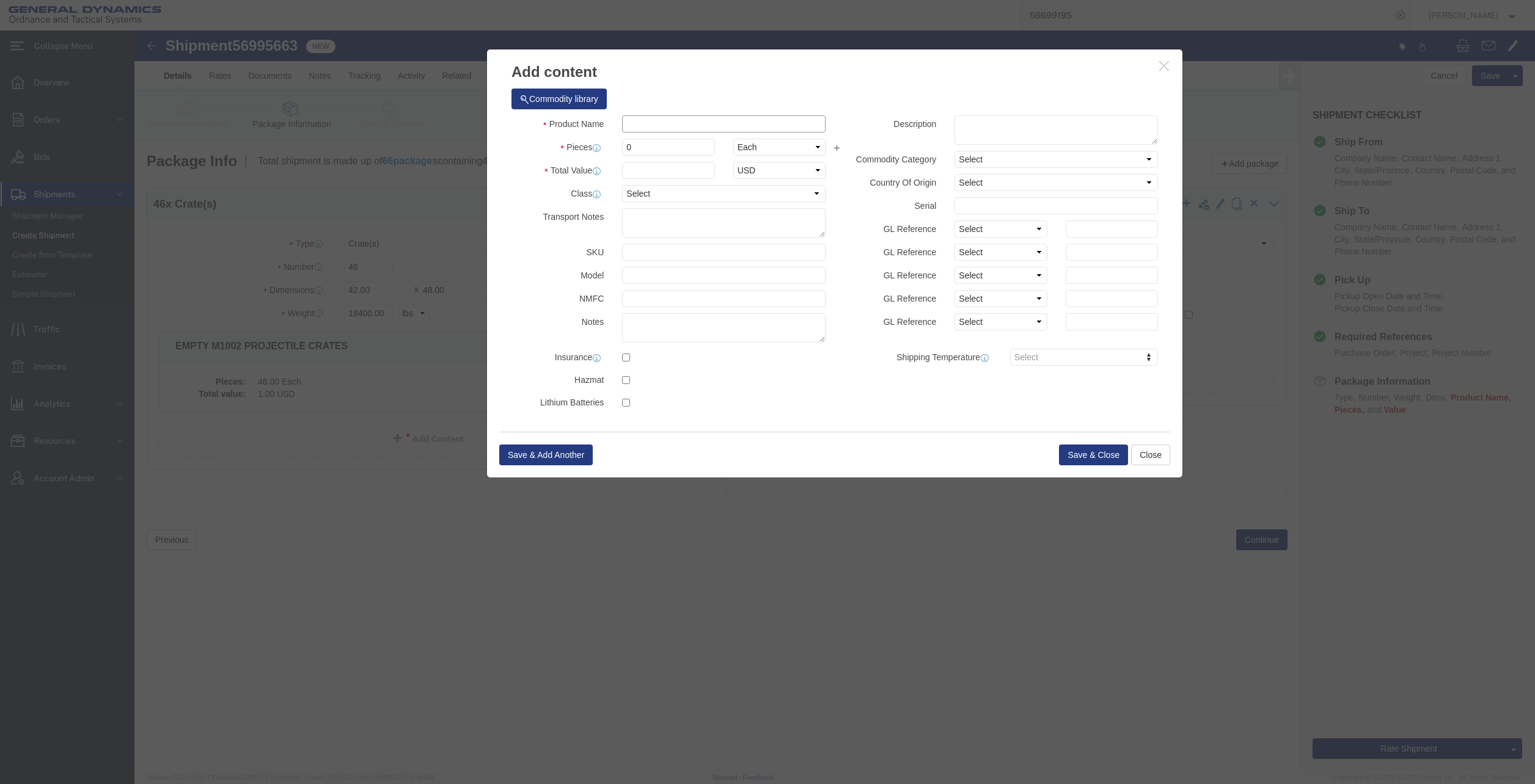
click input "text"
click input "BLE CASE BASE LIDS"
type input "BLUE CASE BASE LIDS"
click textarea
type textarea "20 CRATES CONTAINING BLUE LIDS FOR CASE BASES BEING RETURNED TO [GEOGRAPHIC_DAT…"
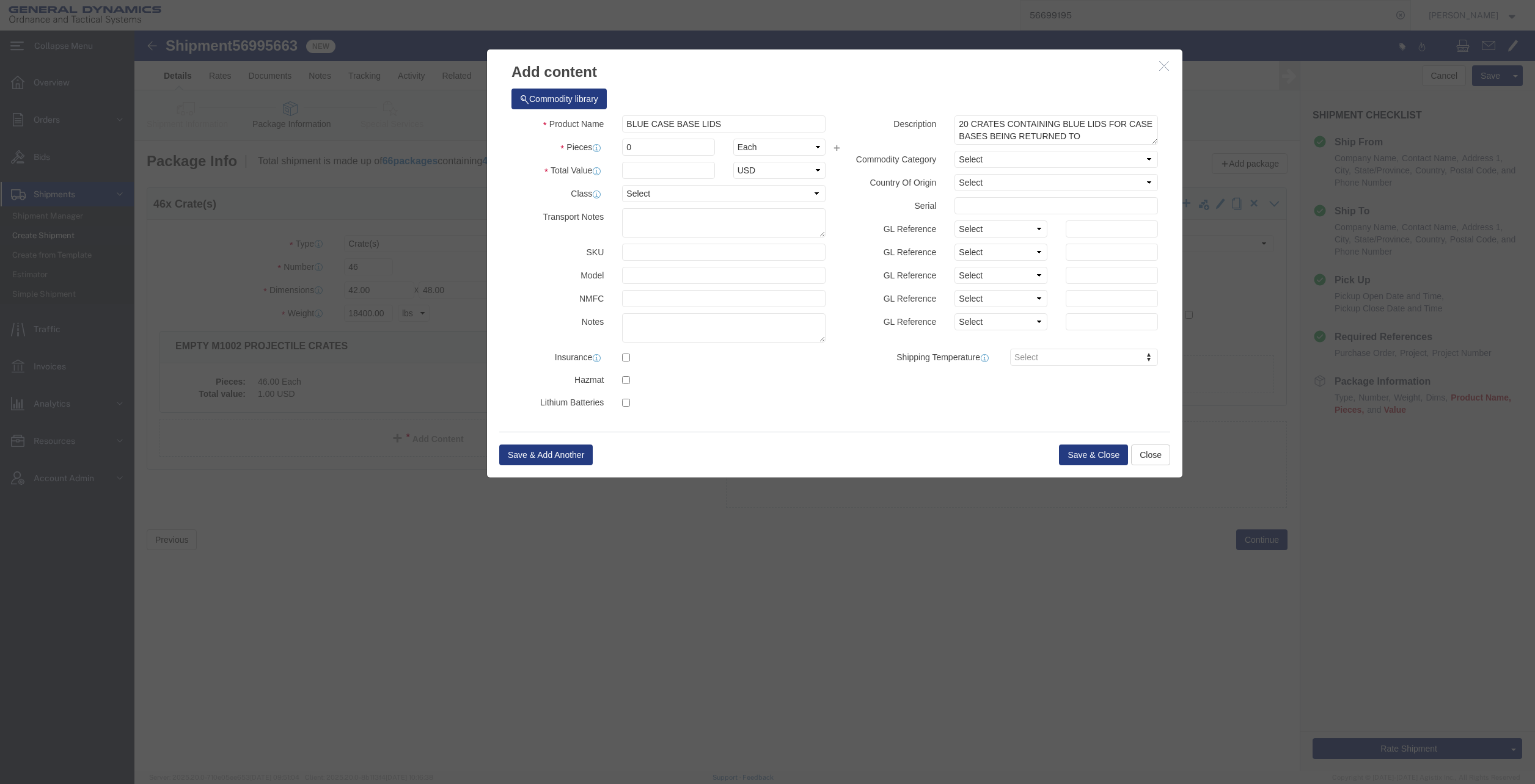
click div "Product Name BLUE CASE BASE LIDS Pieces 0 Select Bag Barrels 100Board Feet Bott…"
click input "0"
type input "20"
click select "Select Bag Barrels 100Board Feet Bottle Box Blister Pack Carats Can Capsule Car…"
select select "CO"
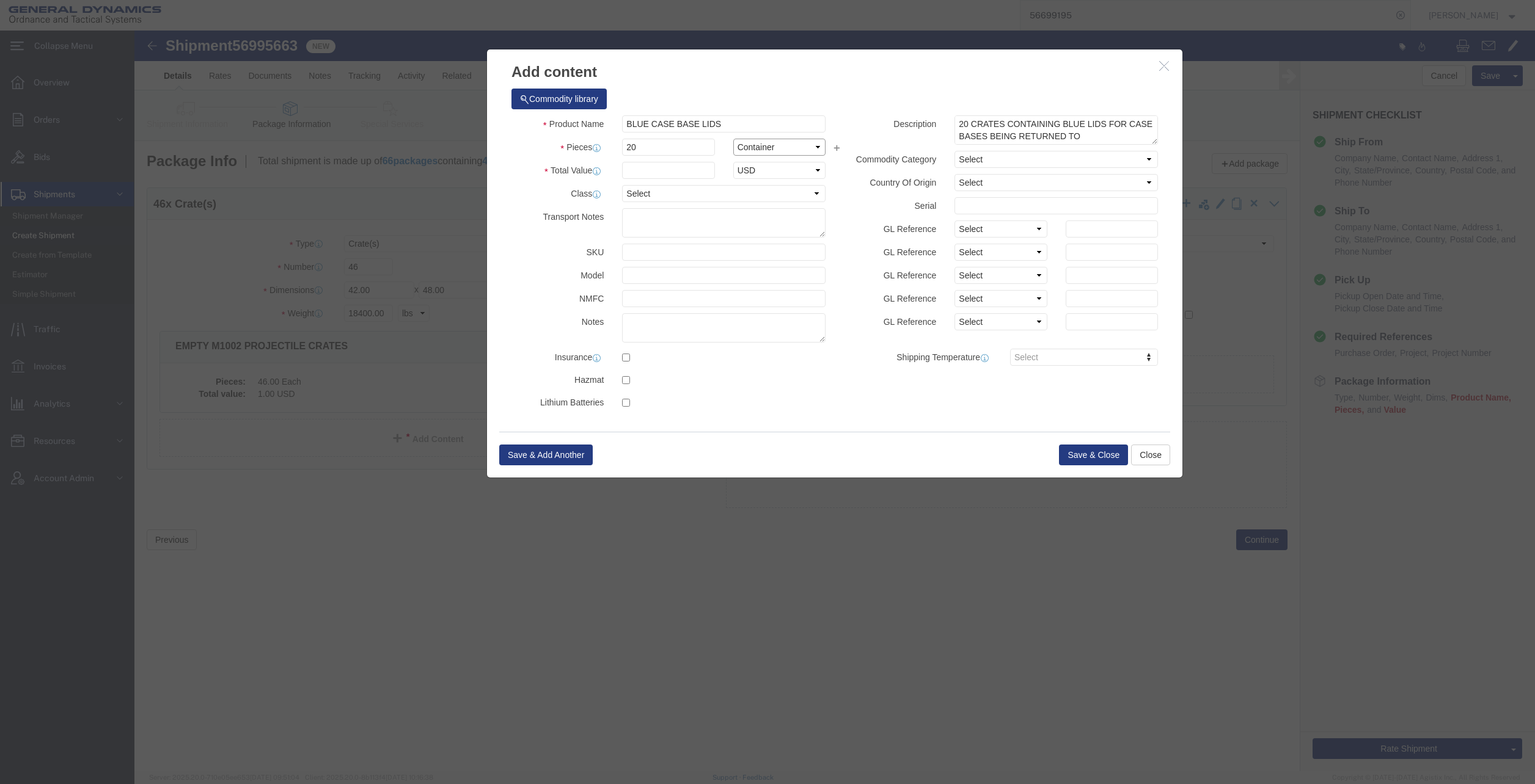
click select "Select Bag Barrels 100Board Feet Bottle Box Blister Pack Carats Can Capsule Car…"
click input "text"
type input "1.00"
click button "Save & Close"
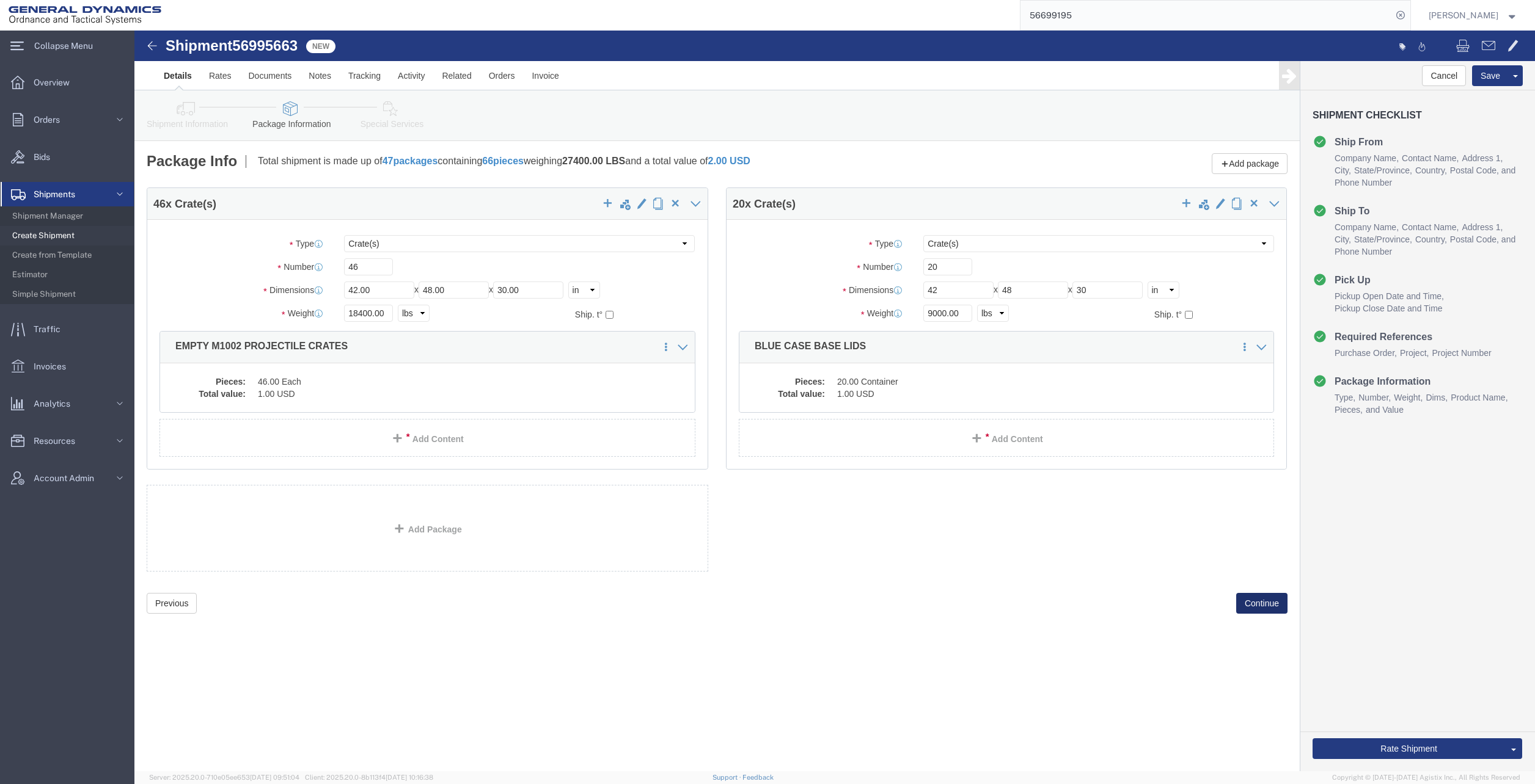
click button "Continue"
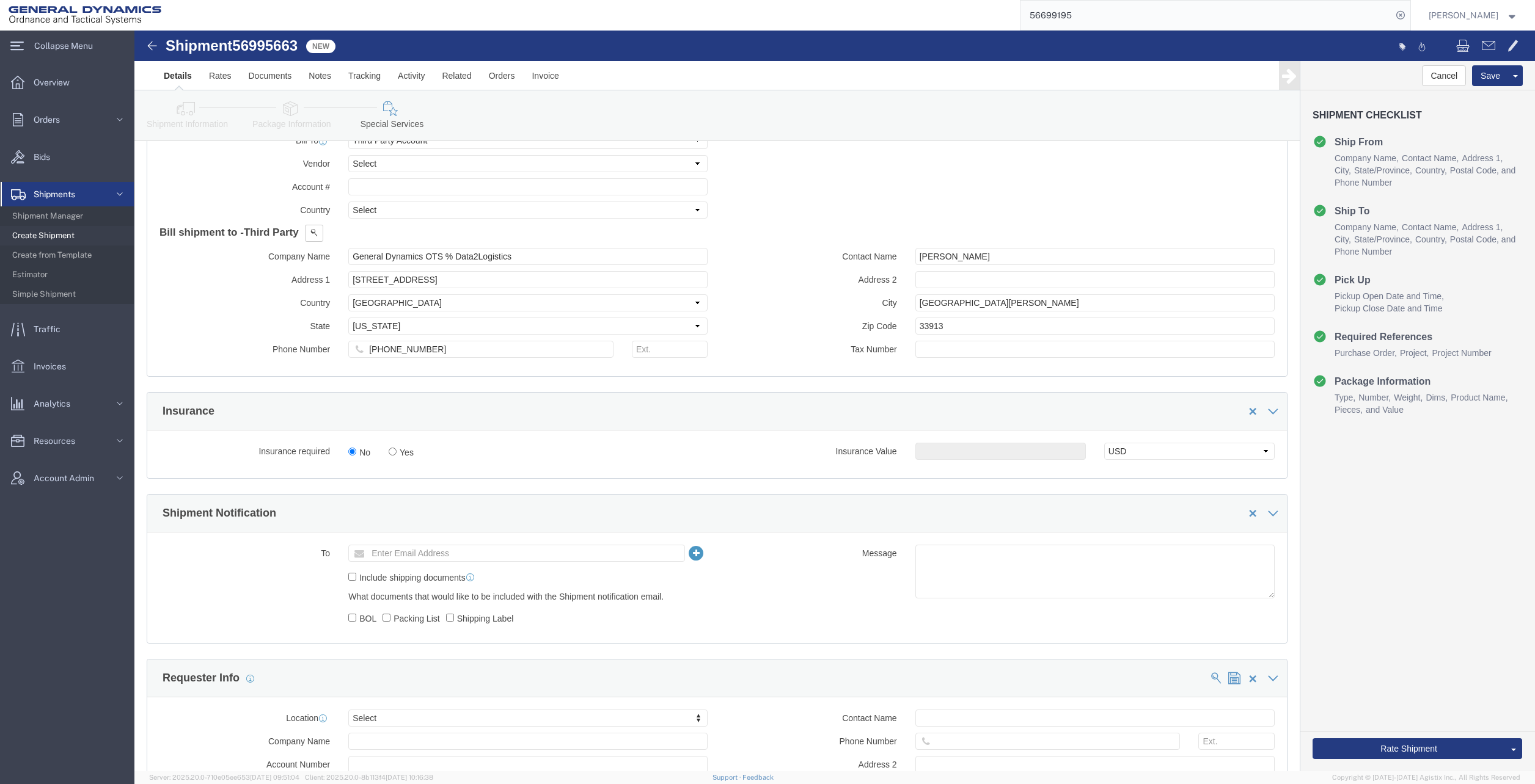
scroll to position [733, 0]
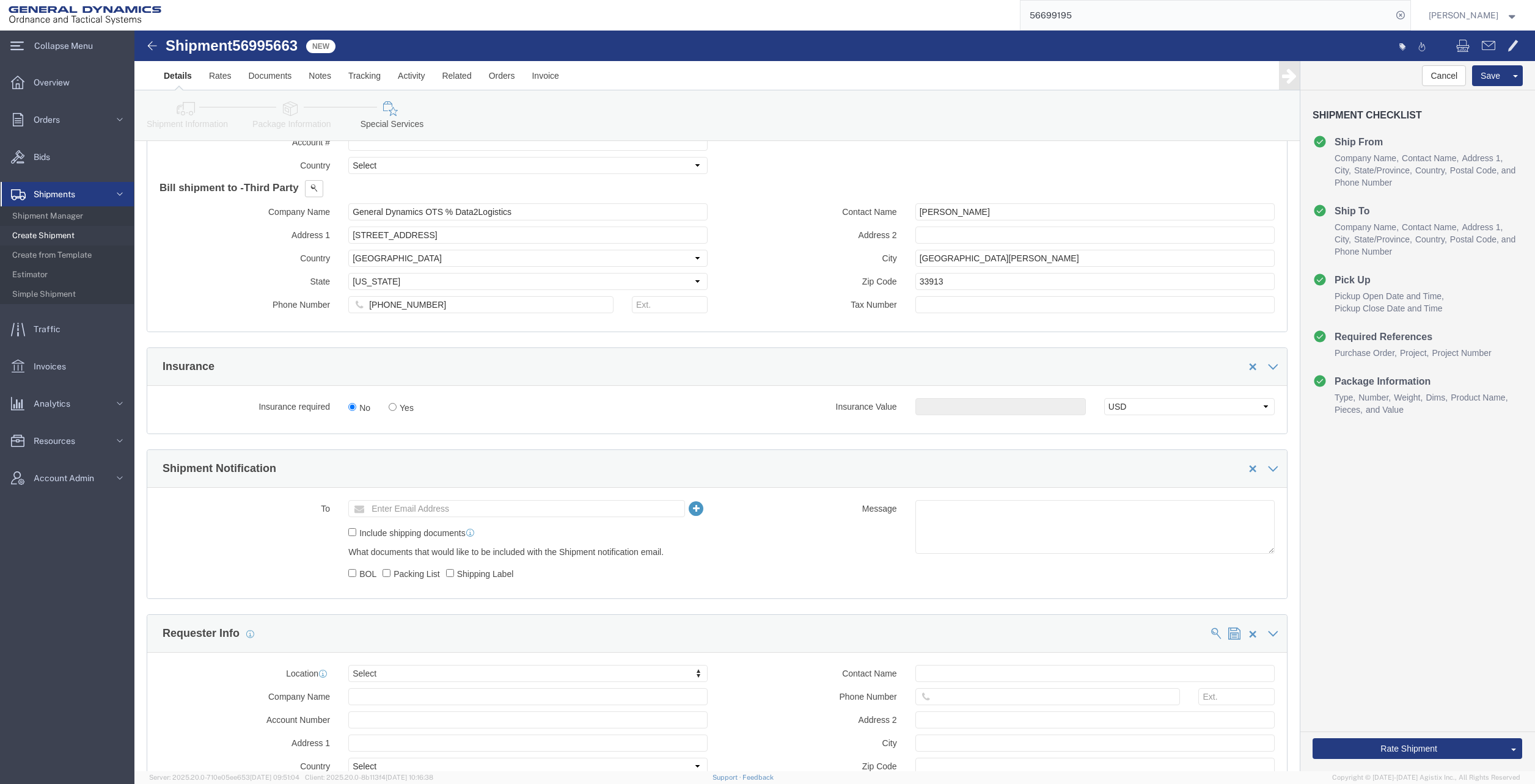
click div "What documents that would like to be included with the Shipment notification em…"
click input "BOL"
checkbox input "true"
click label "Packing List"
click input "Packing List"
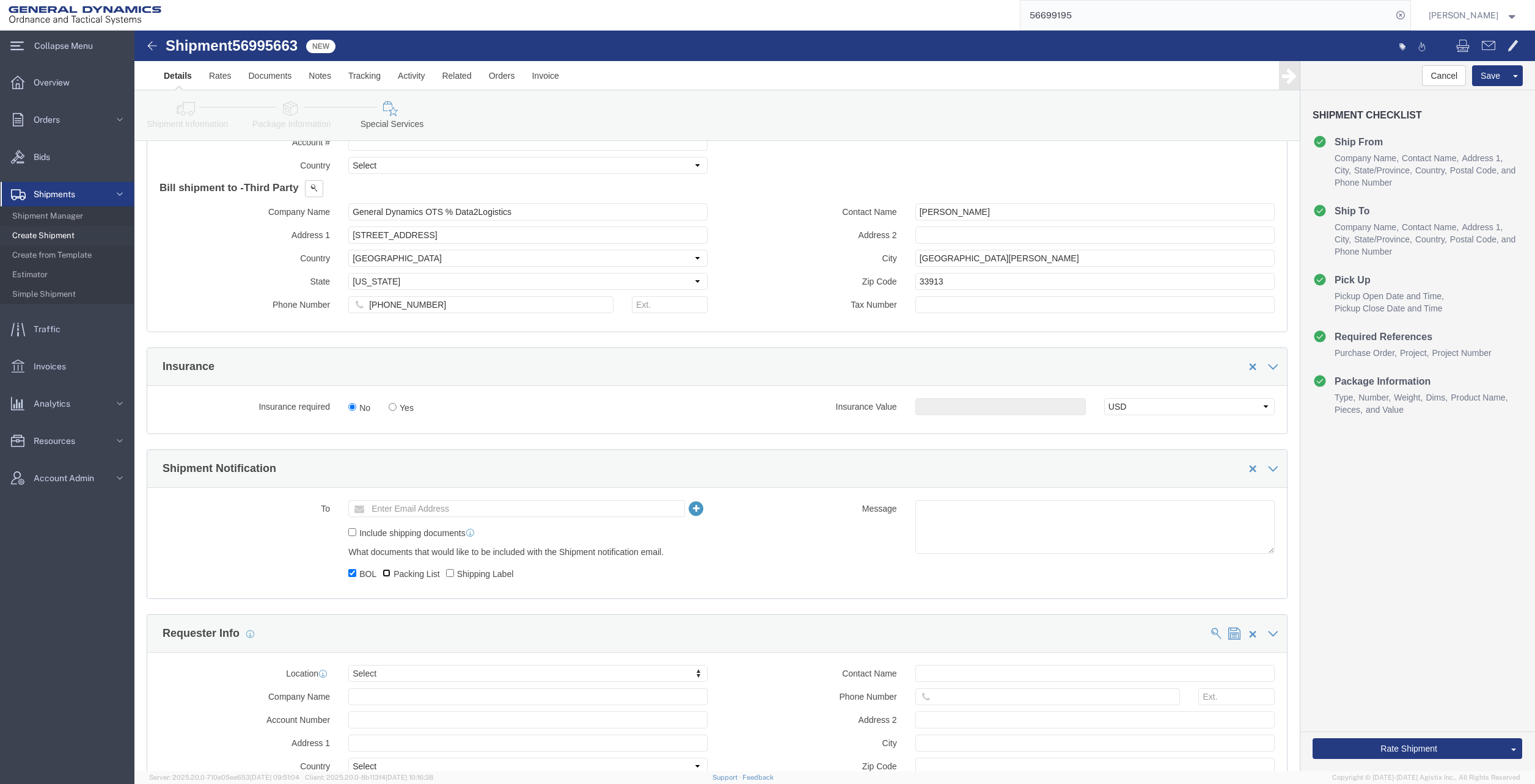
checkbox input "true"
click input "text"
type input "[PERSON_NAME][EMAIL_ADDRESS][PERSON_NAME][DOMAIN_NAME]"
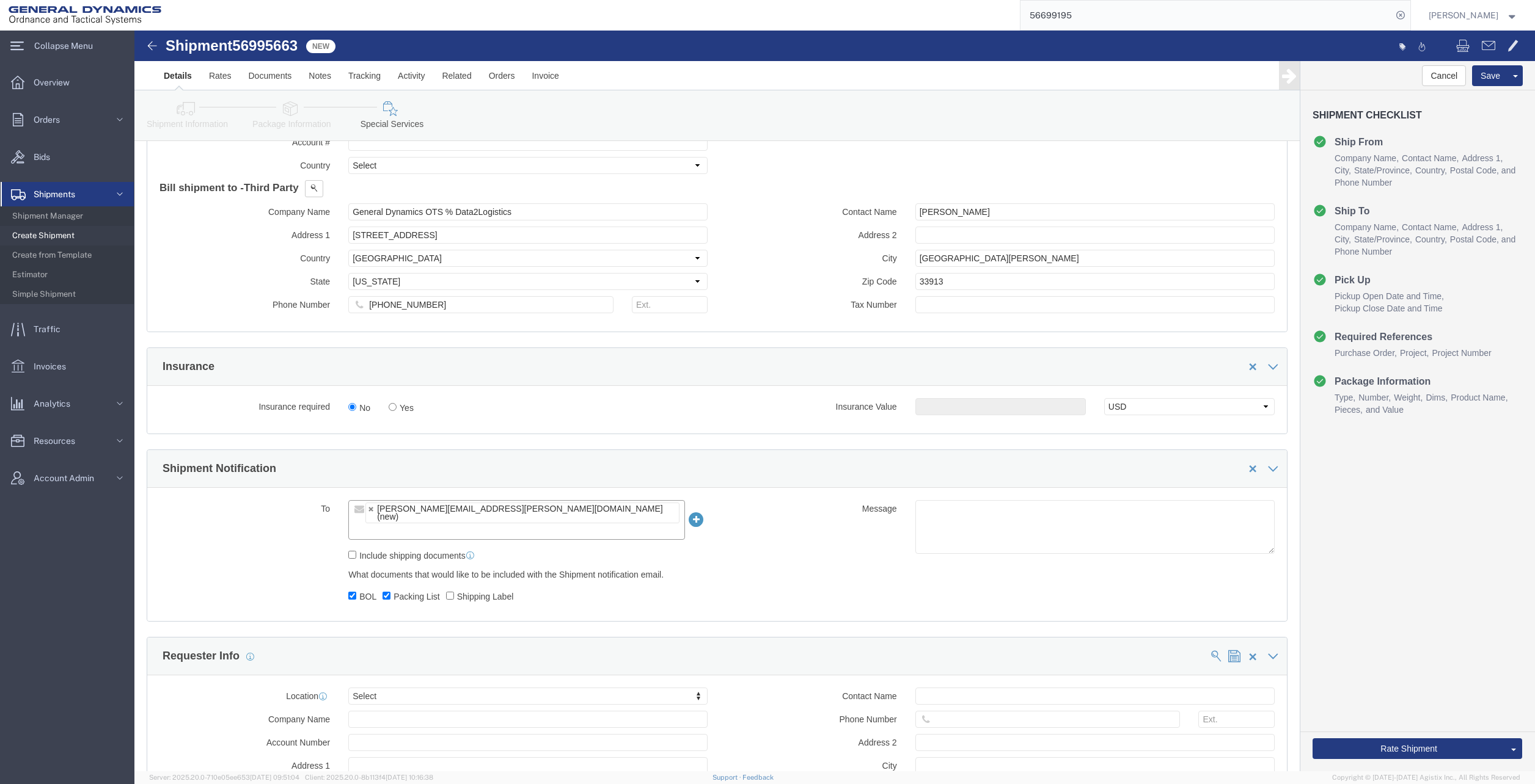
click div "Message"
click icon
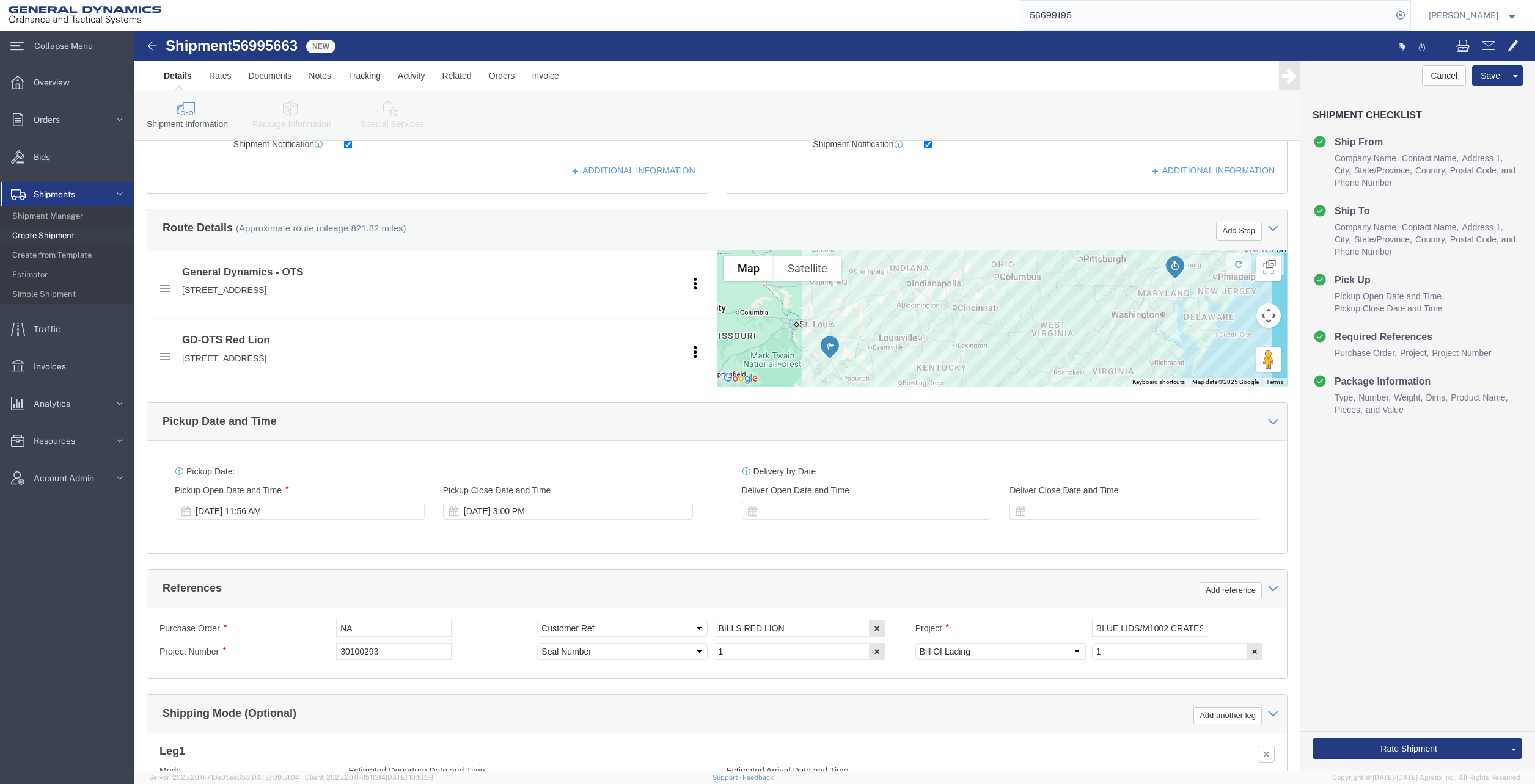
scroll to position [366, 0]
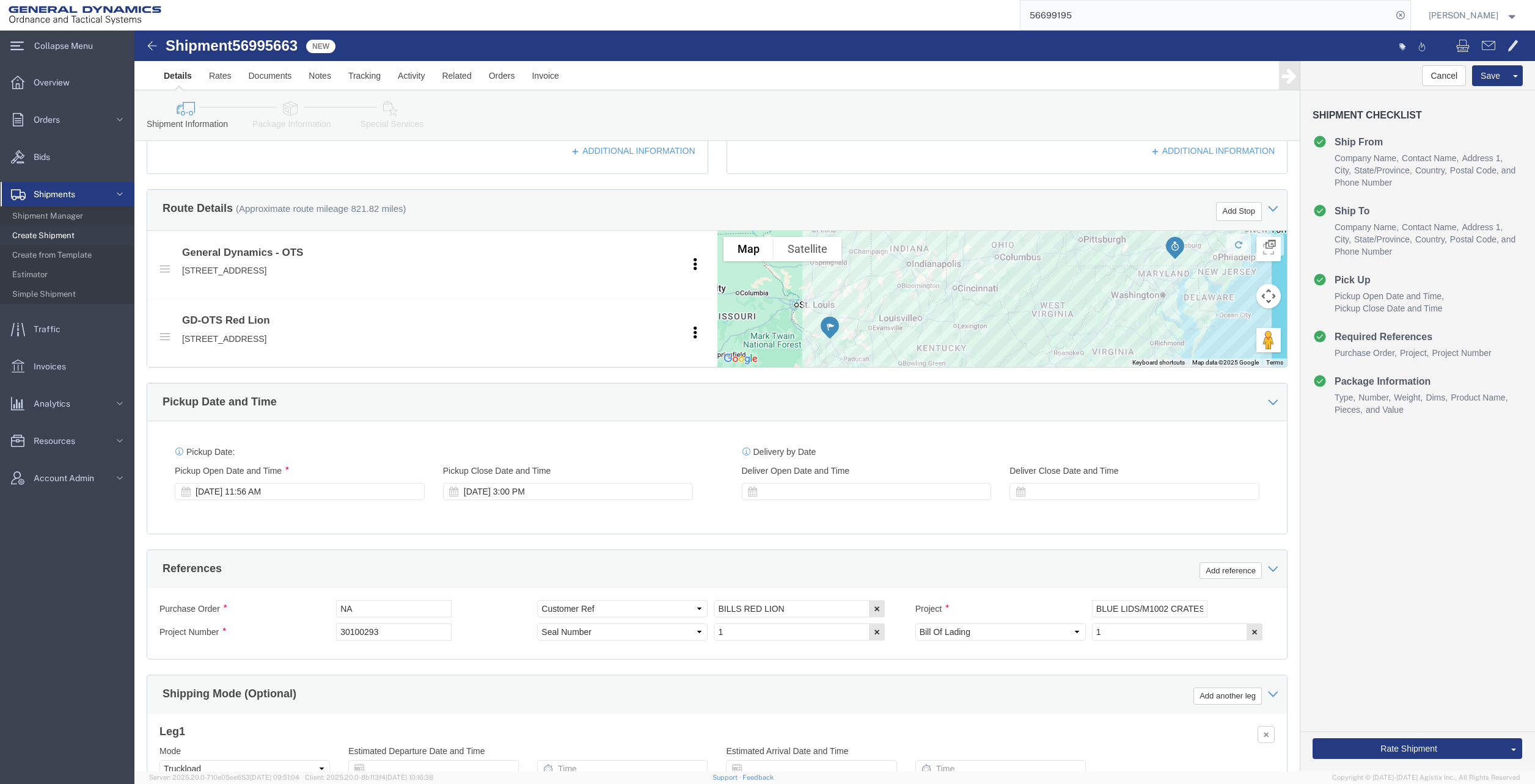
click div "[DATE] 11:56 AM"
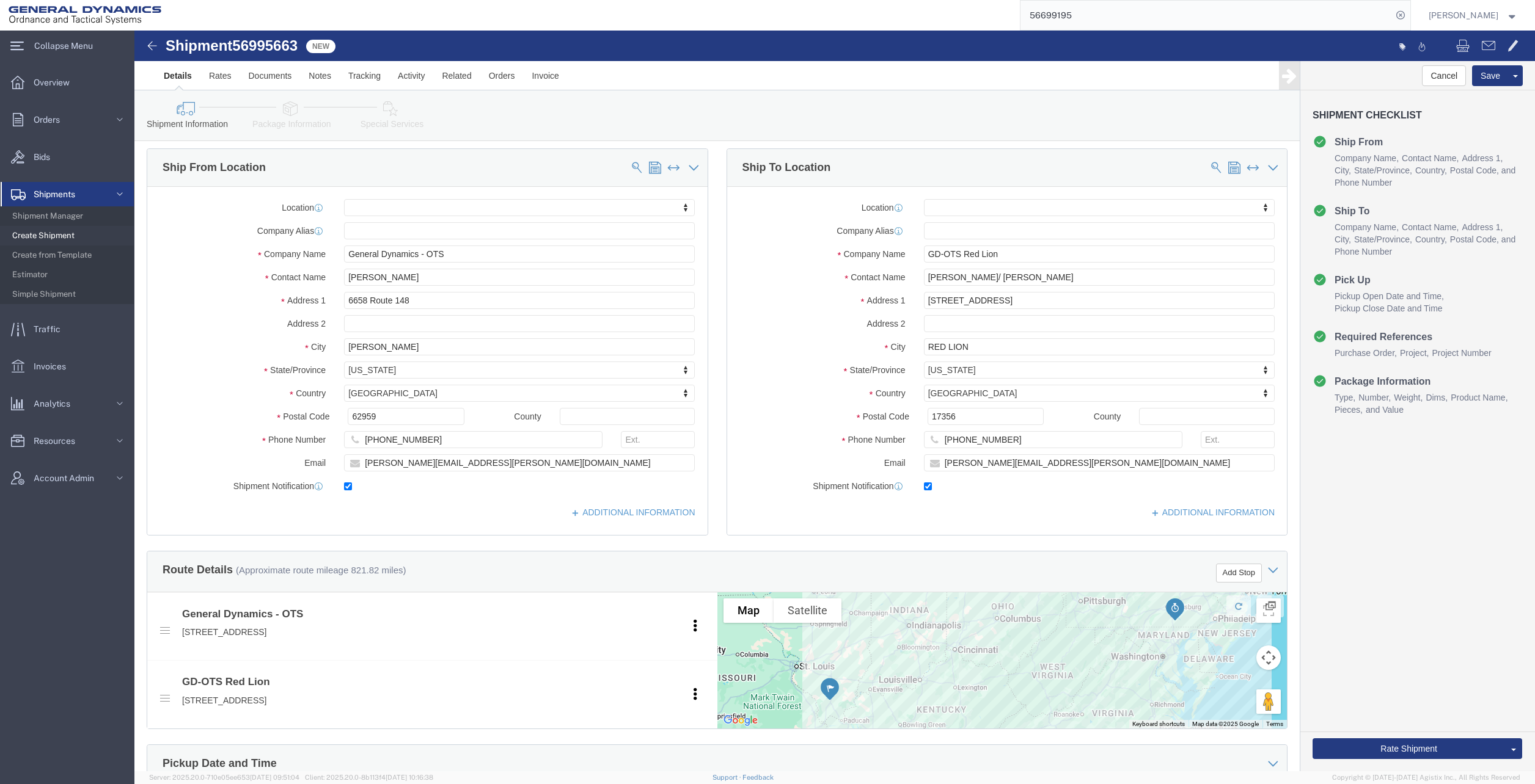
scroll to position [0, 0]
drag, startPoint x: 301, startPoint y: 270, endPoint x: 154, endPoint y: 271, distance: 147.0
click div "Address [STREET_ADDRESS]"
paste input "[STREET_ADDRESS][PERSON_NAME]"
type input "[STREET_ADDRESS][PERSON_NAME]"
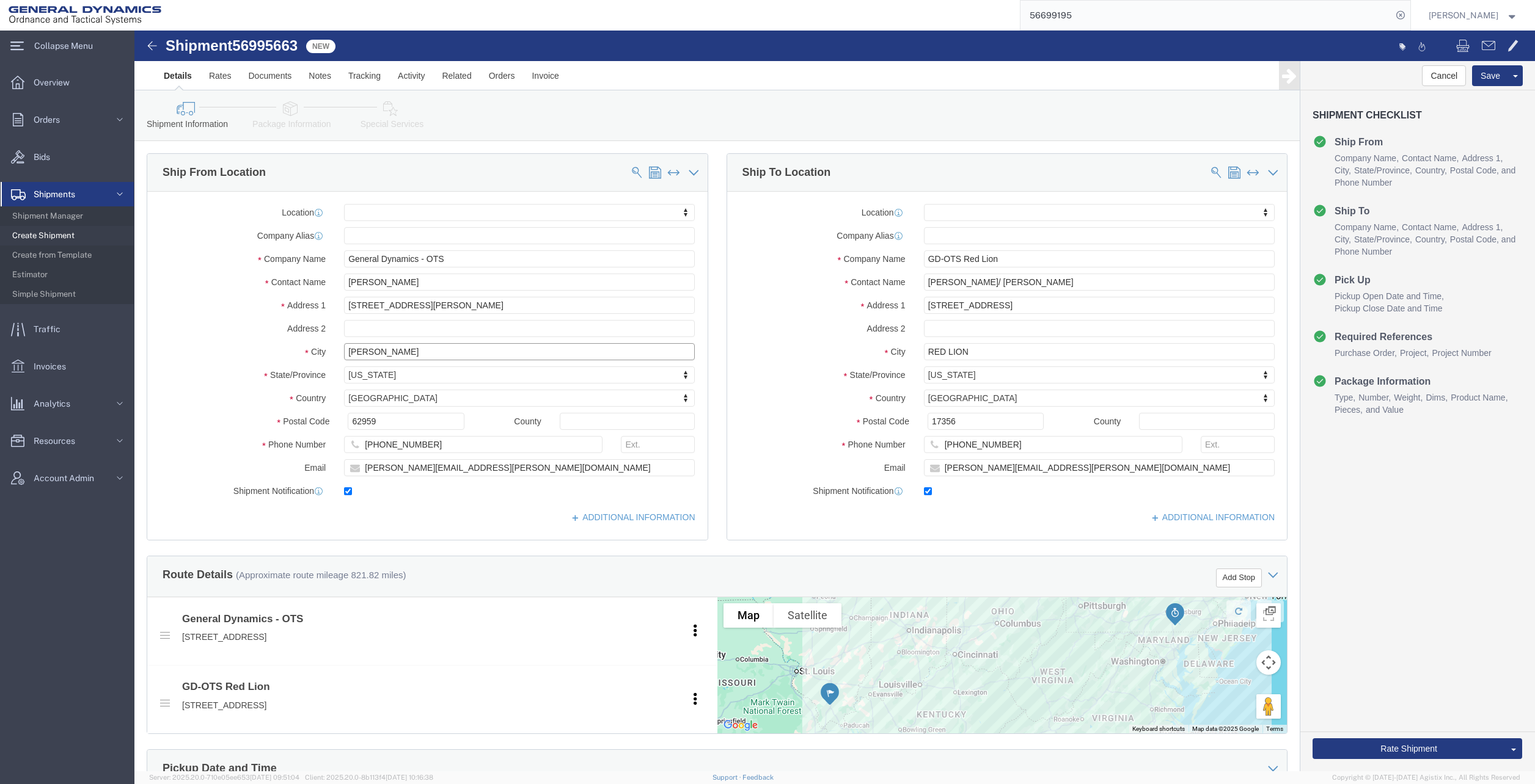
select select
drag, startPoint x: 248, startPoint y: 320, endPoint x: 191, endPoint y: 320, distance: 57.0
click div "City [PERSON_NAME]"
type input "k"
type input "[PERSON_NAME]"
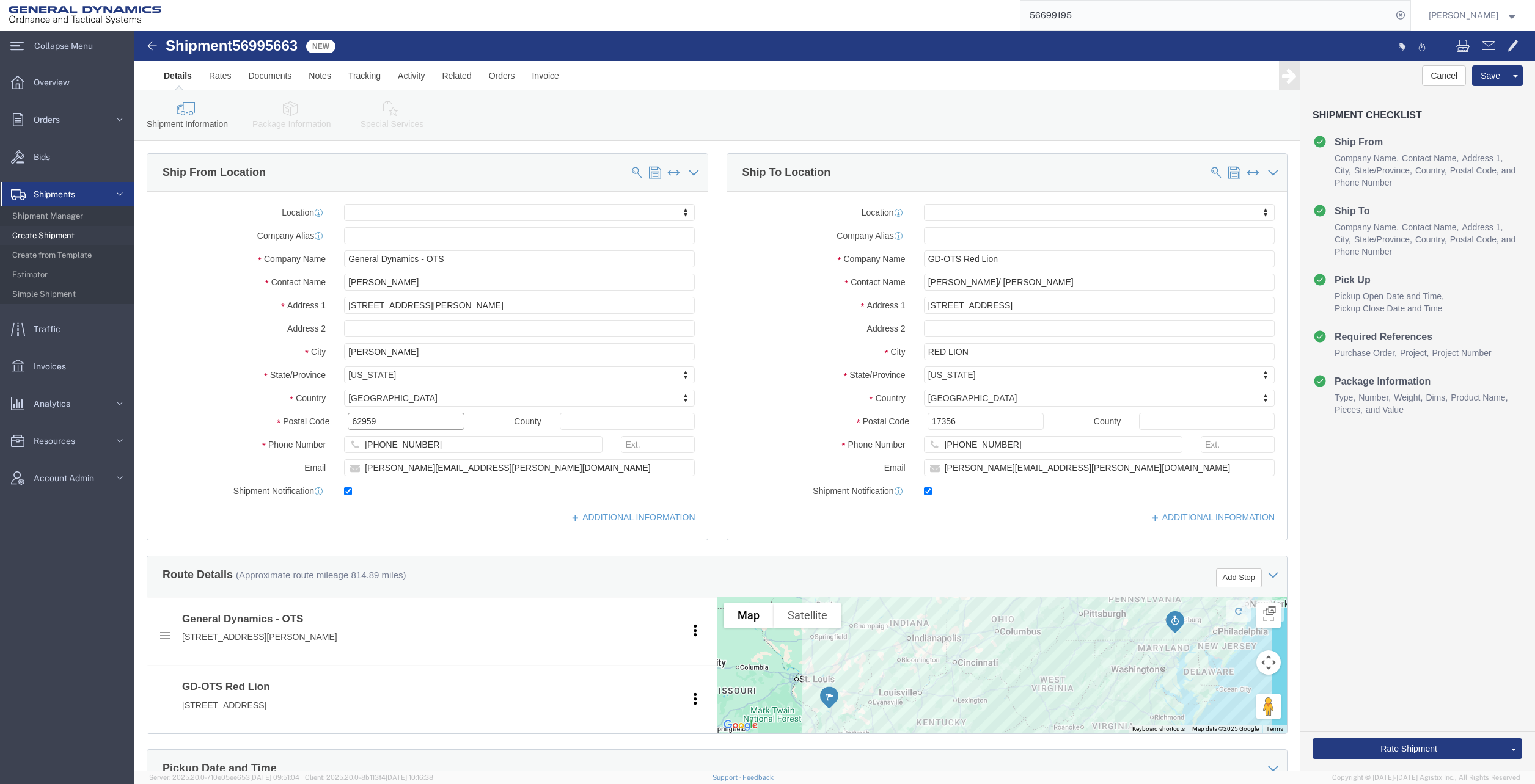
select select
click input "62959"
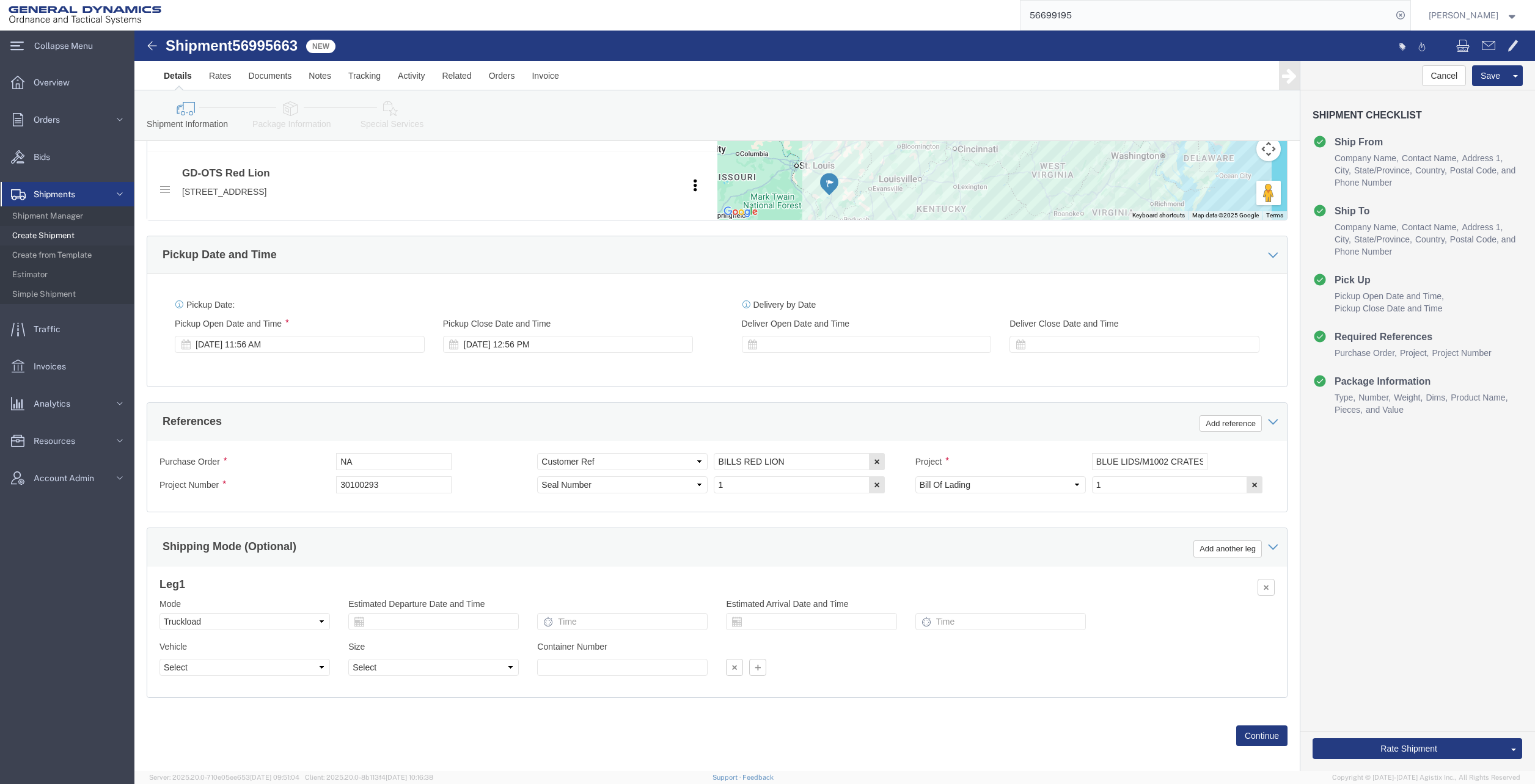
scroll to position [526, 0]
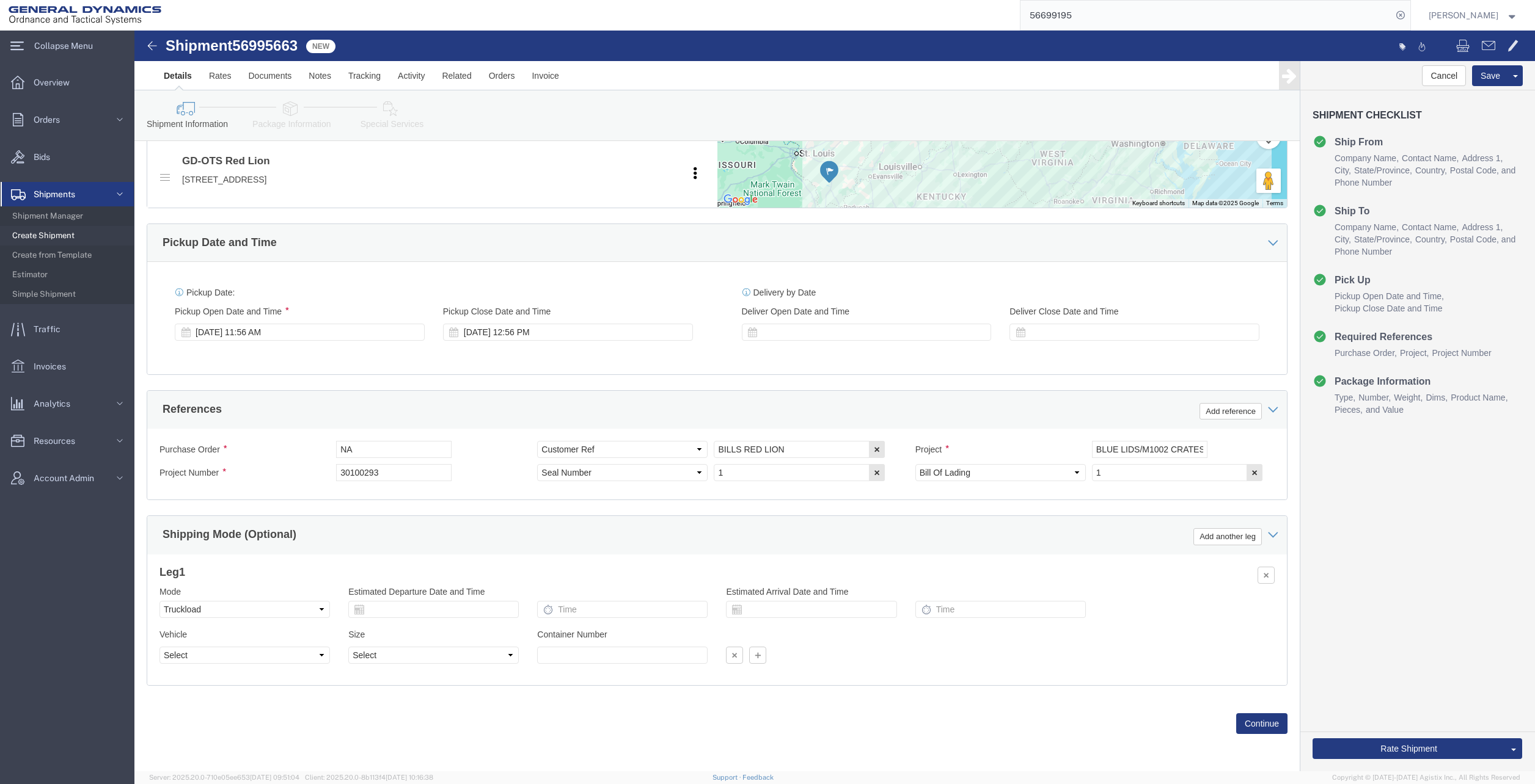
type input "62948"
select select
click button "Save"
click input "1"
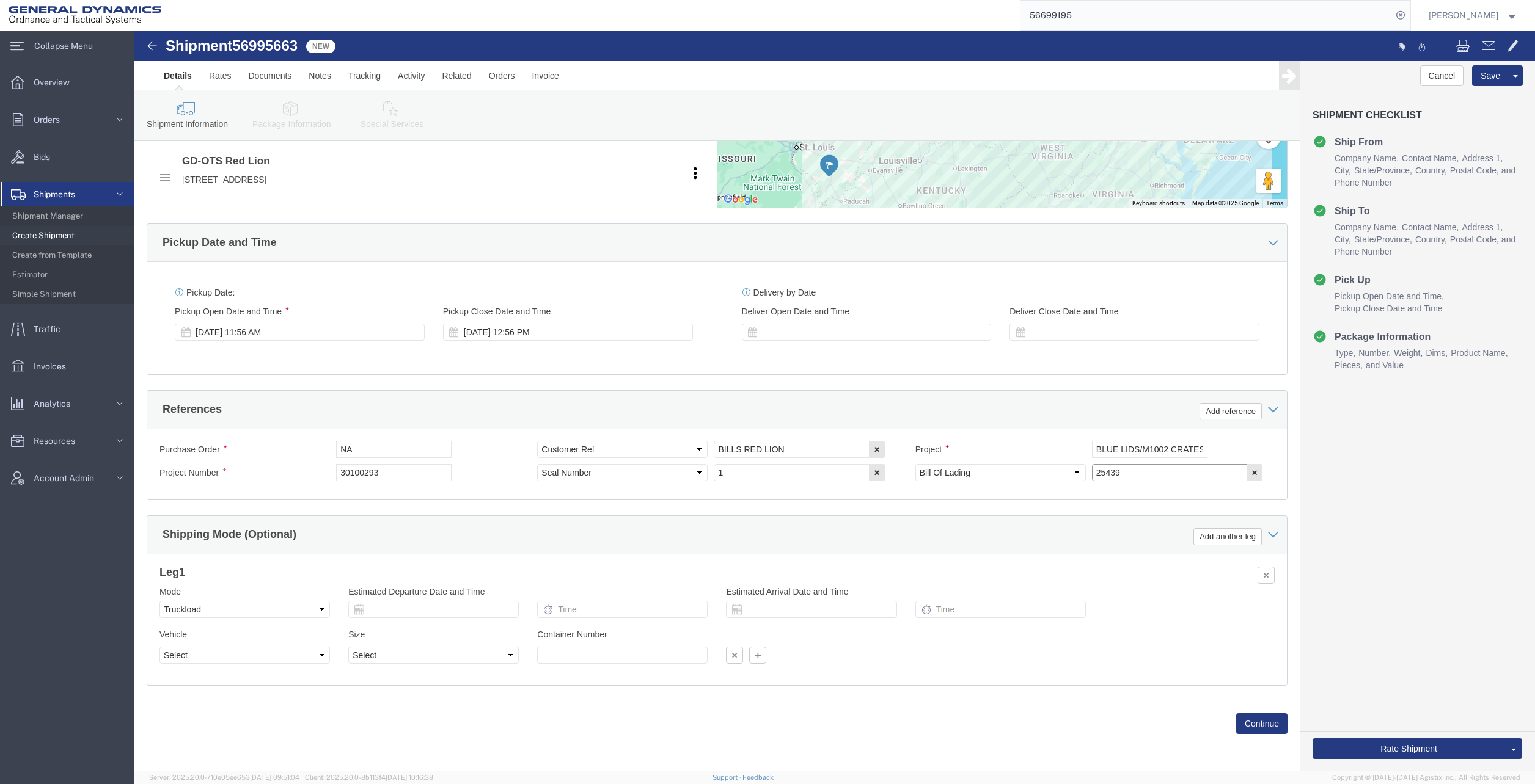
type input "25439"
click button "Save"
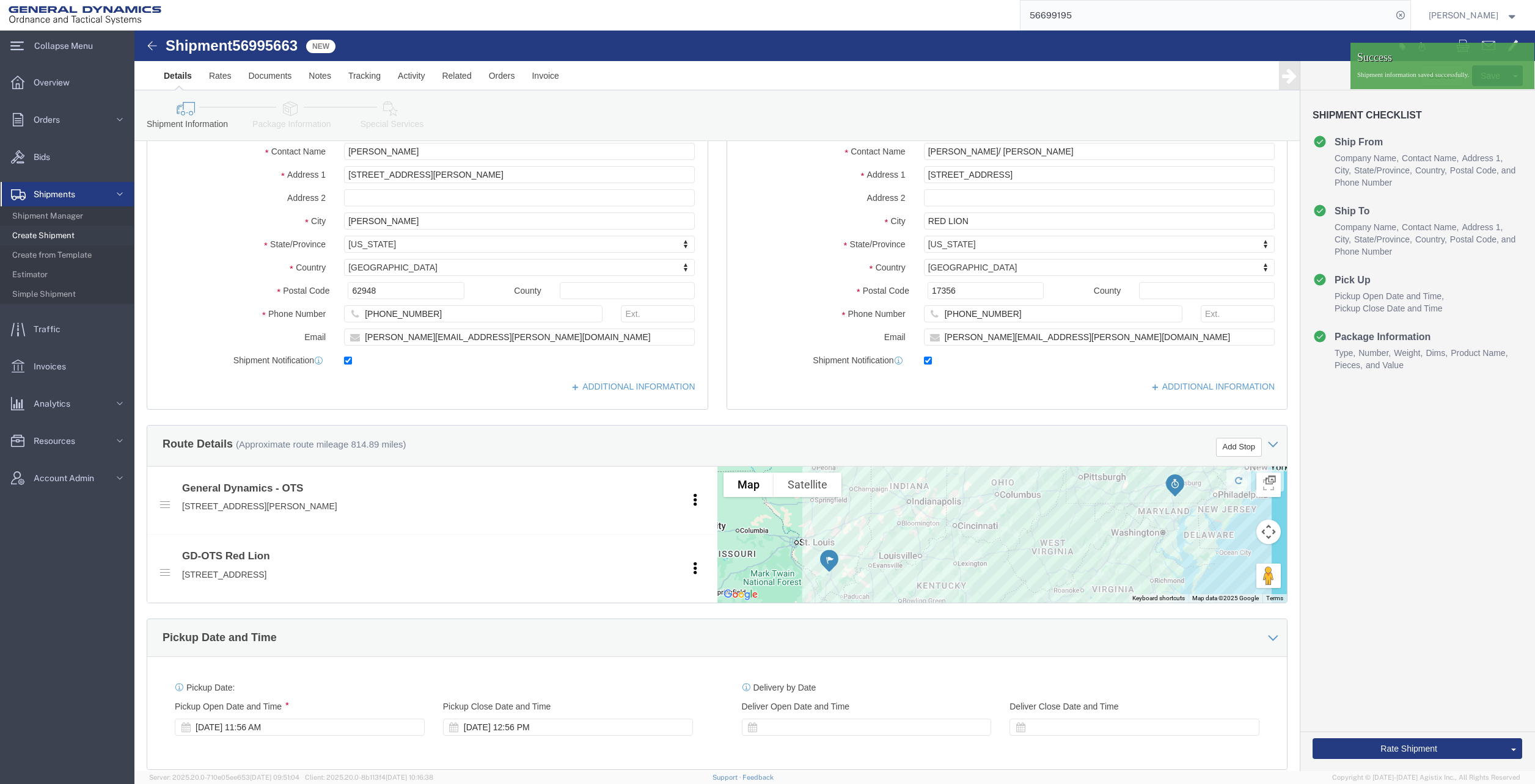
scroll to position [98, 0]
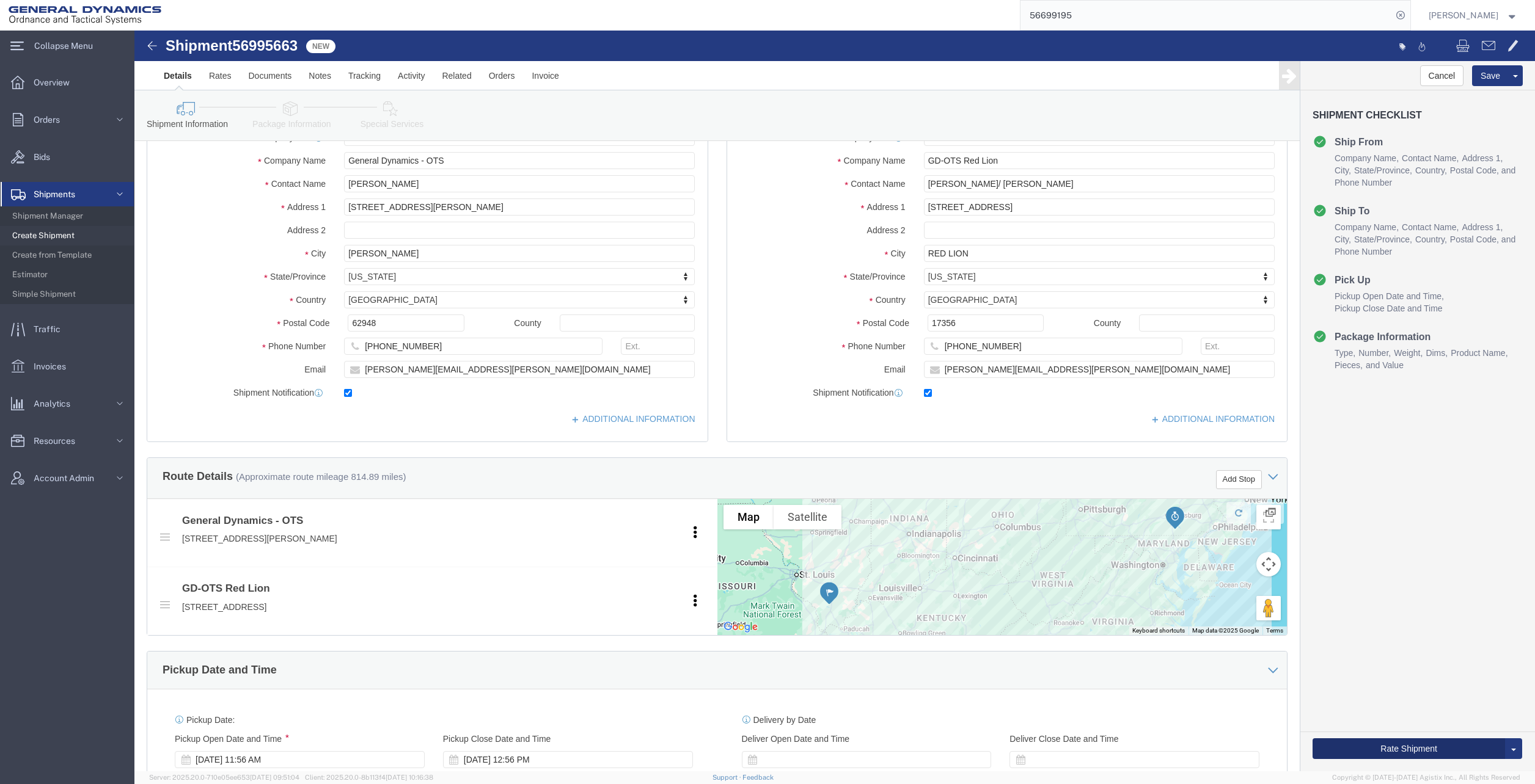
click button "Rate Shipment"
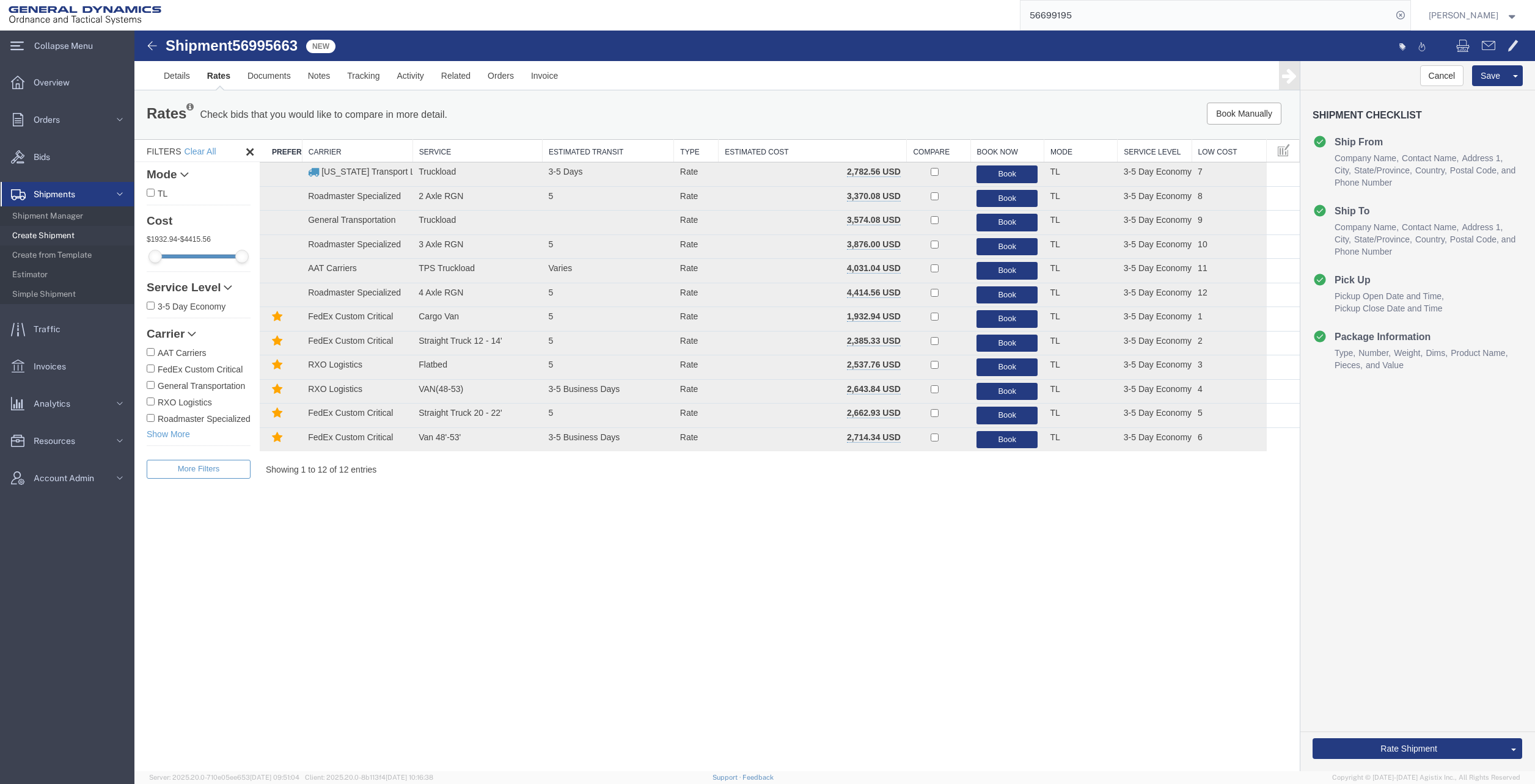
scroll to position [0, 0]
click at [1006, 172] on button "Book" at bounding box center [1007, 174] width 61 height 18
